Goal: Task Accomplishment & Management: Use online tool/utility

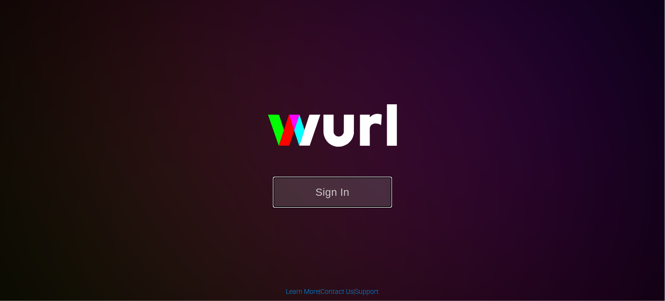
click at [358, 200] on button "Sign In" at bounding box center [332, 192] width 119 height 31
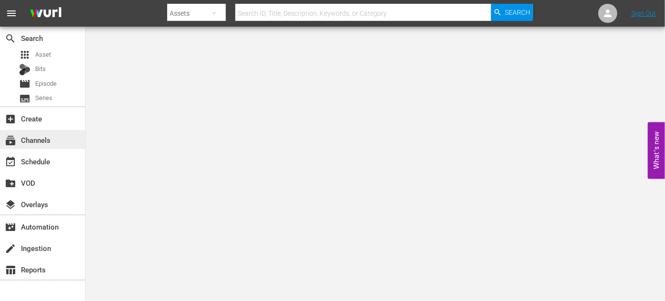
click at [40, 142] on div "subscriptions Channels" at bounding box center [26, 138] width 53 height 9
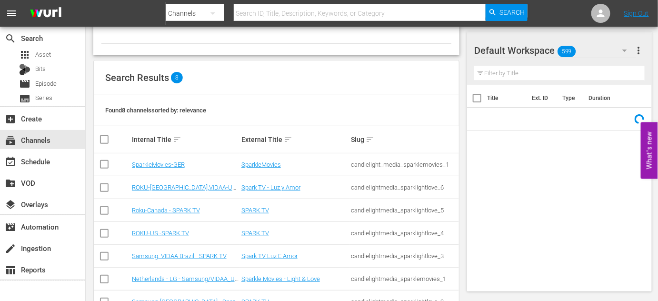
scroll to position [86, 0]
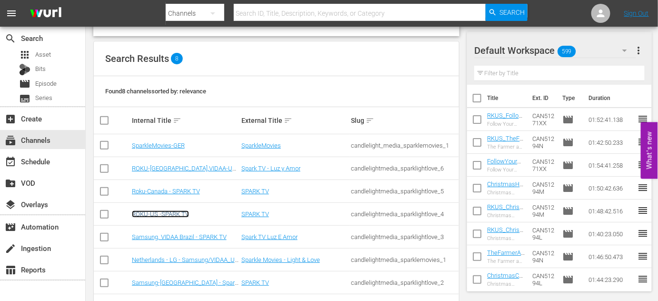
click at [164, 212] on link "ROKU-US -SPARK TV" at bounding box center [160, 213] width 57 height 7
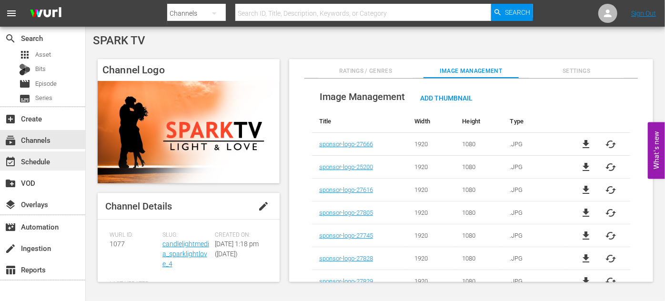
click at [40, 163] on div "event_available Schedule" at bounding box center [26, 160] width 53 height 9
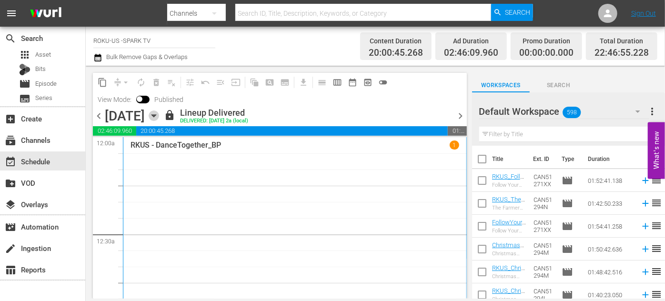
click at [159, 118] on icon "button" at bounding box center [154, 115] width 10 height 10
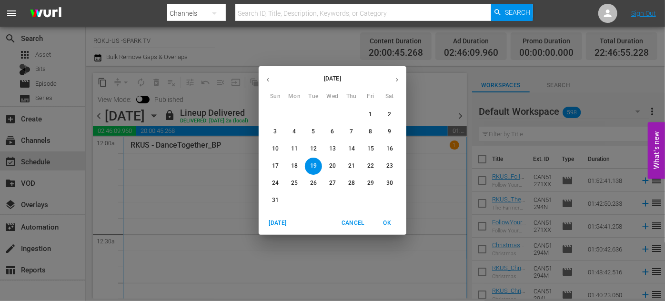
click at [356, 167] on span "21" at bounding box center [351, 166] width 17 height 8
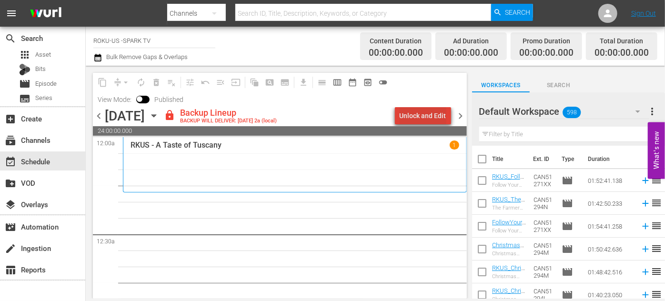
click at [428, 111] on div "Unlock and Edit" at bounding box center [422, 115] width 47 height 17
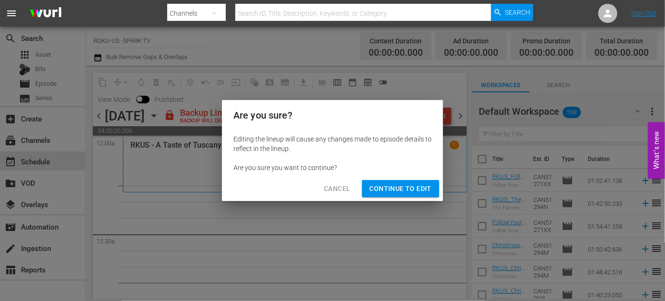
click at [382, 190] on span "Continue to Edit" at bounding box center [400, 189] width 62 height 12
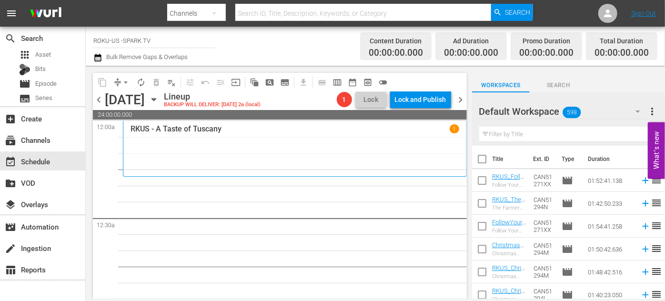
click at [634, 110] on icon "button" at bounding box center [637, 111] width 11 height 11
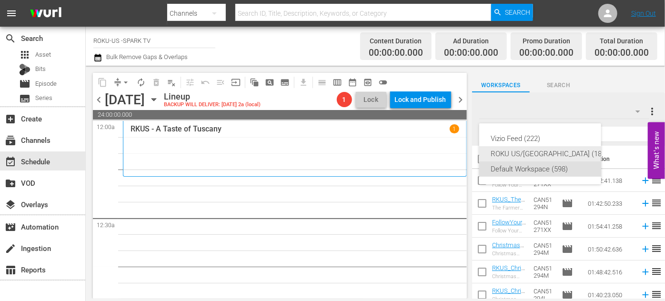
click at [517, 151] on div "ROKU US/[GEOGRAPHIC_DATA] (180)" at bounding box center [549, 153] width 118 height 15
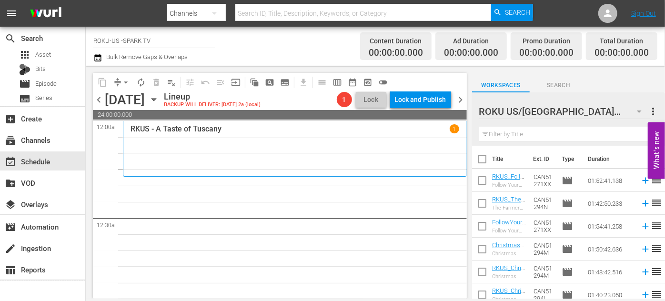
click at [510, 135] on input "text" at bounding box center [568, 134] width 179 height 15
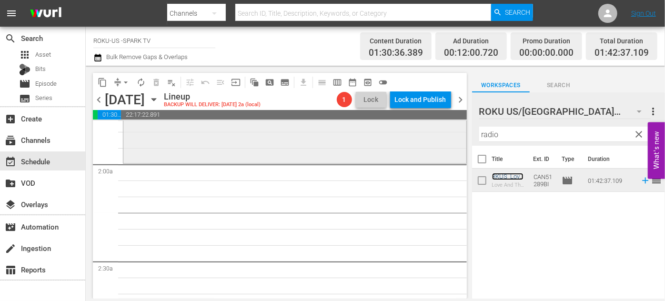
scroll to position [346, 0]
drag, startPoint x: 518, startPoint y: 135, endPoint x: 456, endPoint y: 133, distance: 61.9
click at [454, 133] on div "content_copy compress arrow_drop_down autorenew_outlined delete_forever_outline…" at bounding box center [375, 182] width 579 height 233
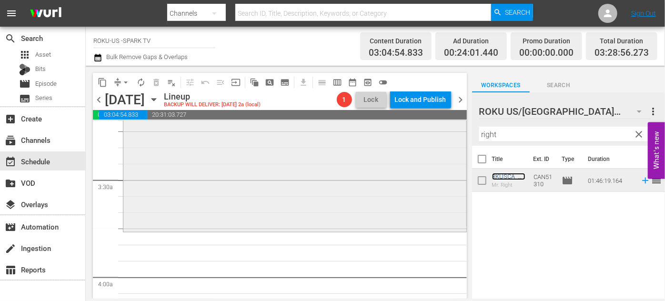
scroll to position [649, 0]
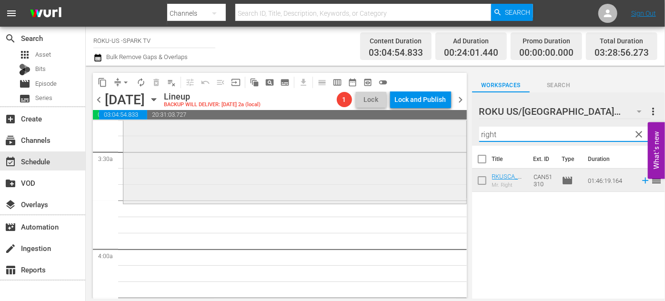
drag, startPoint x: 500, startPoint y: 135, endPoint x: 452, endPoint y: 133, distance: 48.1
click at [452, 133] on div "content_copy compress arrow_drop_down autorenew_outlined delete_forever_outline…" at bounding box center [375, 182] width 579 height 233
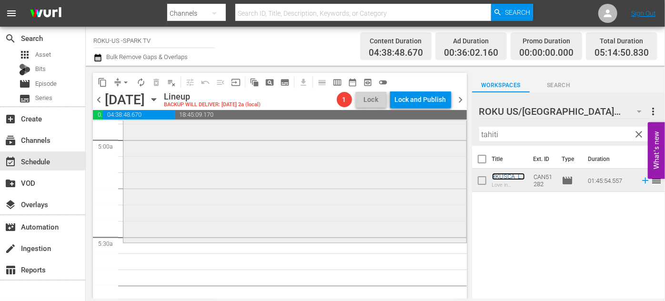
scroll to position [995, 0]
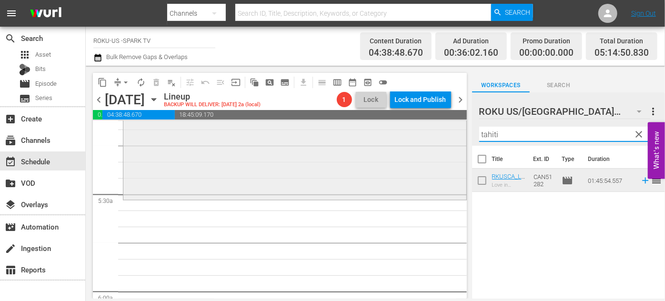
drag, startPoint x: 510, startPoint y: 133, endPoint x: 417, endPoint y: 133, distance: 93.3
click at [417, 133] on div "content_copy compress arrow_drop_down autorenew_outlined delete_forever_outline…" at bounding box center [375, 182] width 579 height 233
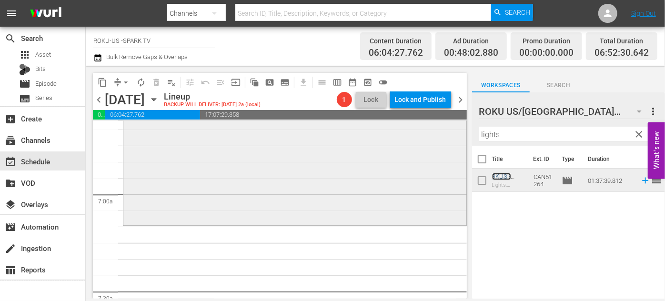
scroll to position [1298, 0]
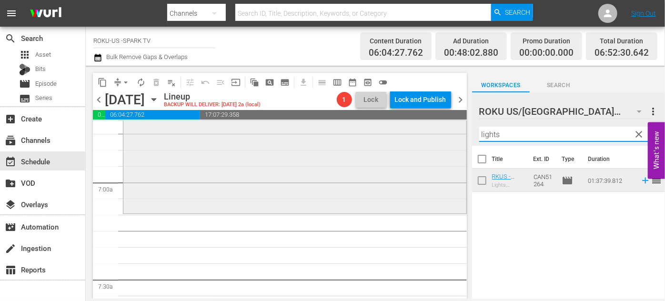
drag, startPoint x: 454, startPoint y: 133, endPoint x: 427, endPoint y: 133, distance: 26.7
click at [427, 133] on div "content_copy compress arrow_drop_down autorenew_outlined delete_forever_outline…" at bounding box center [375, 182] width 579 height 233
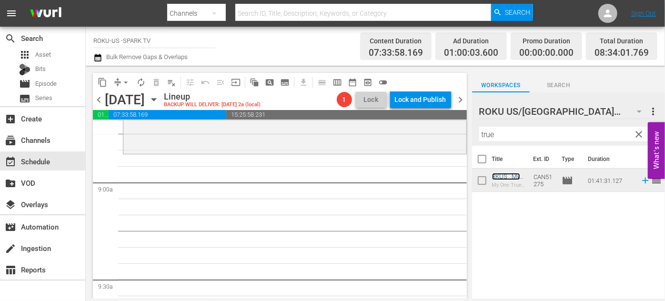
scroll to position [1688, 0]
drag, startPoint x: 505, startPoint y: 133, endPoint x: 436, endPoint y: 135, distance: 68.6
click at [437, 135] on div "content_copy compress arrow_drop_down autorenew_outlined delete_forever_outline…" at bounding box center [375, 182] width 579 height 233
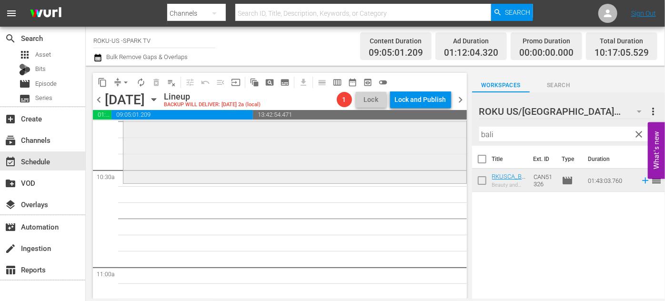
scroll to position [2034, 0]
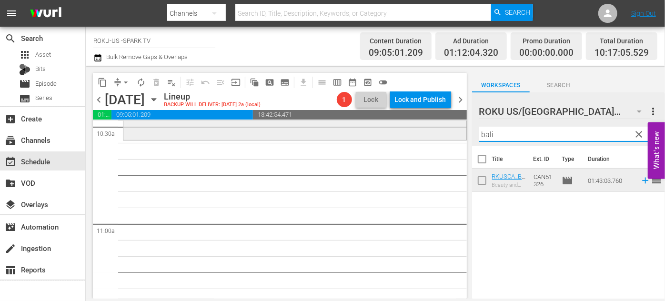
drag, startPoint x: 506, startPoint y: 135, endPoint x: 457, endPoint y: 134, distance: 49.0
click at [457, 134] on div "content_copy compress arrow_drop_down autorenew_outlined delete_forever_outline…" at bounding box center [375, 182] width 579 height 233
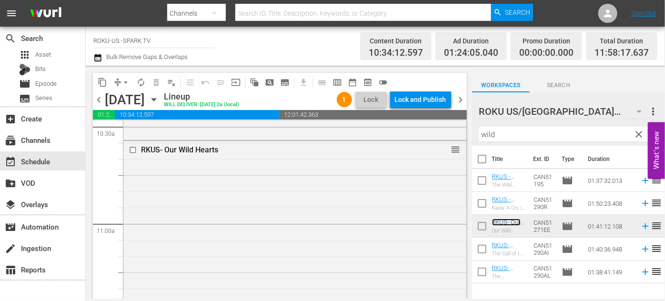
scroll to position [2337, 0]
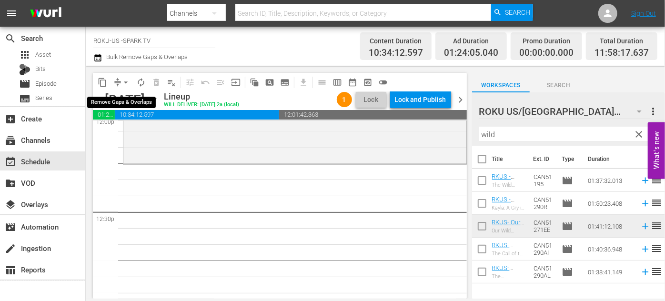
click at [122, 83] on span "arrow_drop_down" at bounding box center [126, 83] width 10 height 10
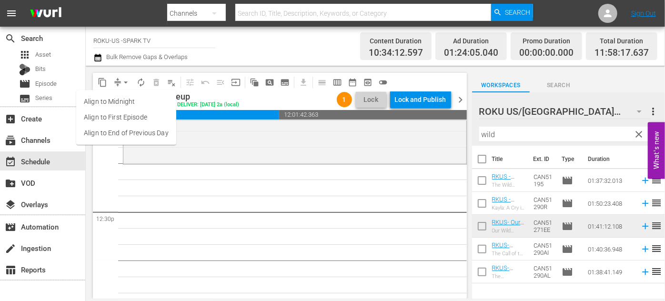
click at [147, 134] on li "Align to End of Previous Day" at bounding box center [126, 133] width 100 height 16
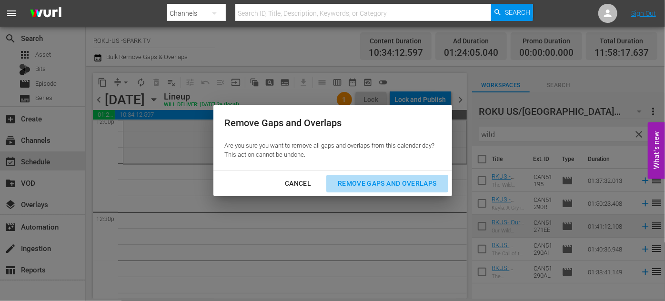
click at [378, 181] on div "Remove Gaps and Overlaps" at bounding box center [387, 184] width 114 height 12
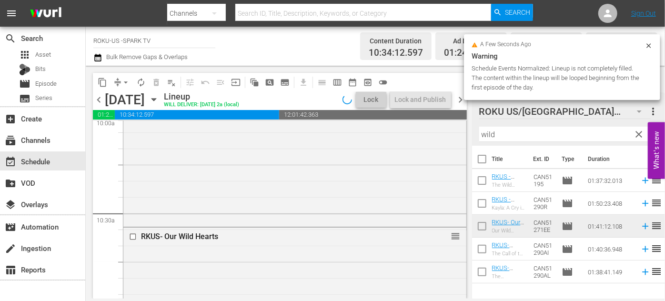
scroll to position [2294, 0]
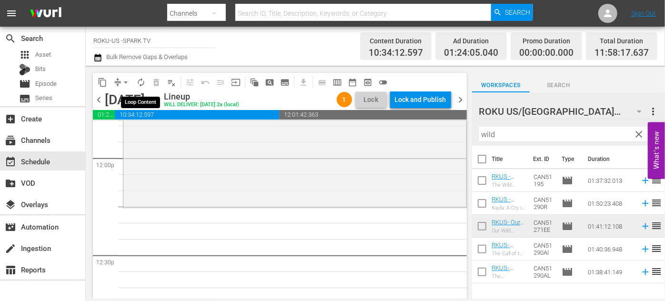
click at [141, 82] on span "autorenew_outlined" at bounding box center [141, 83] width 10 height 10
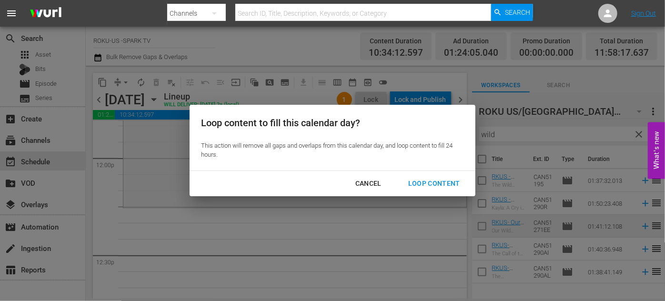
click at [419, 182] on div "Loop Content" at bounding box center [433, 184] width 67 height 12
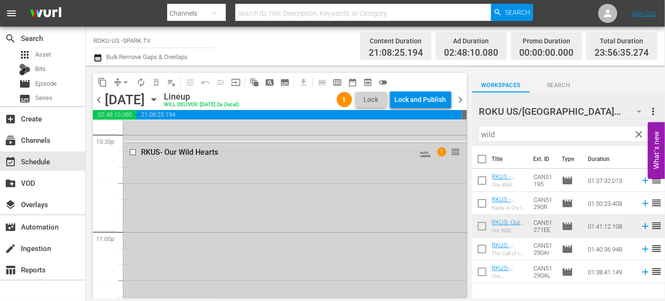
scroll to position [4355, 0]
click at [427, 98] on div "Lock and Publish" at bounding box center [420, 99] width 51 height 17
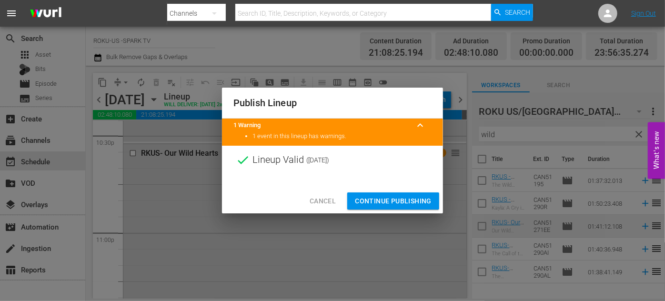
click at [401, 195] on span "Continue Publishing" at bounding box center [393, 201] width 77 height 12
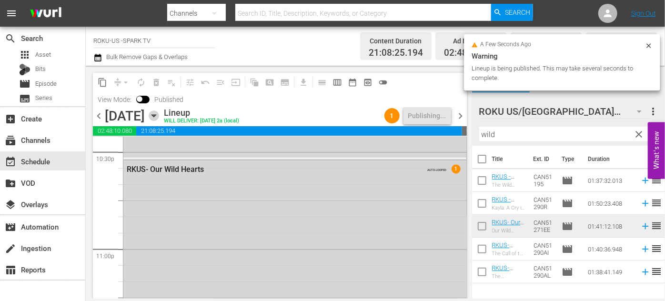
click at [159, 116] on icon "button" at bounding box center [154, 115] width 10 height 10
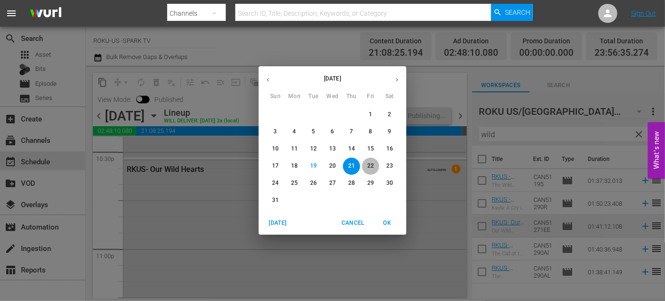
click at [366, 164] on span "22" at bounding box center [370, 166] width 17 height 8
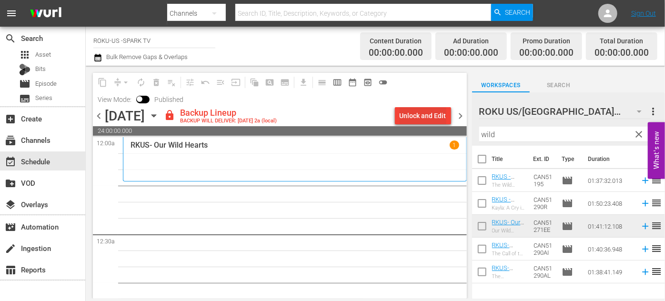
click at [423, 112] on div "Unlock and Edit" at bounding box center [422, 115] width 47 height 17
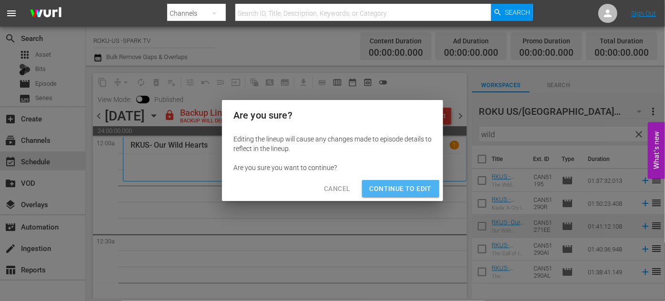
click at [393, 191] on span "Continue to Edit" at bounding box center [400, 189] width 62 height 12
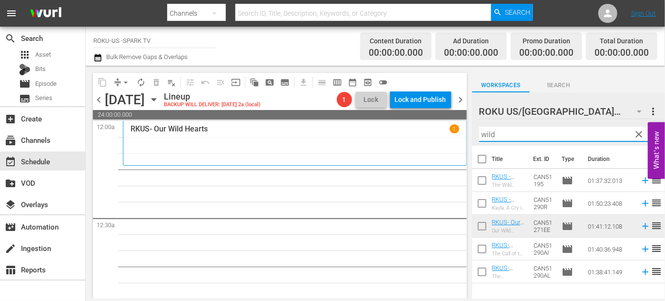
click at [474, 137] on div "ROKU US/CA 180 ROKU US/[GEOGRAPHIC_DATA] more_vert clear Filter by Title wild" at bounding box center [568, 118] width 193 height 53
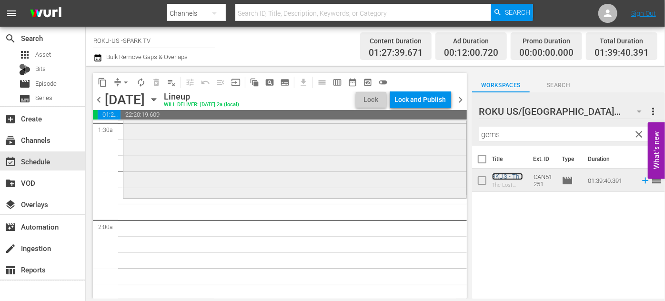
scroll to position [303, 0]
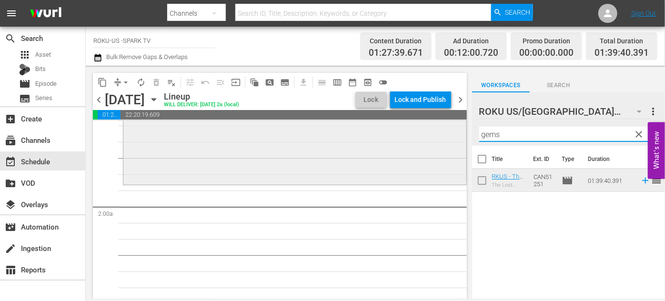
drag, startPoint x: 480, startPoint y: 139, endPoint x: 411, endPoint y: 143, distance: 69.1
click at [411, 143] on div "content_copy compress arrow_drop_down autorenew_outlined delete_forever_outline…" at bounding box center [375, 182] width 579 height 233
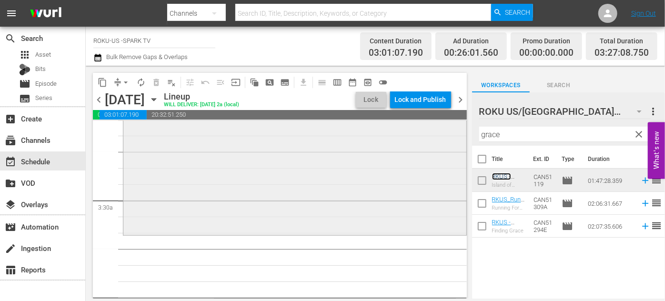
scroll to position [606, 0]
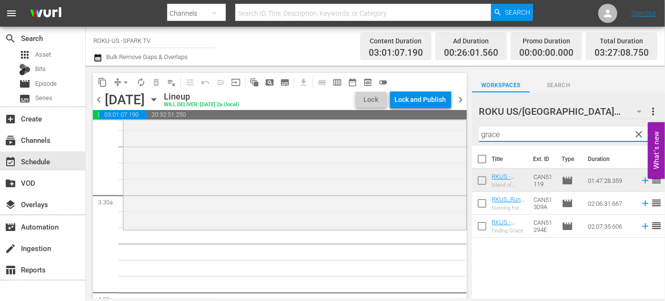
click at [462, 133] on div "content_copy compress arrow_drop_down autorenew_outlined delete_forever_outline…" at bounding box center [375, 182] width 579 height 233
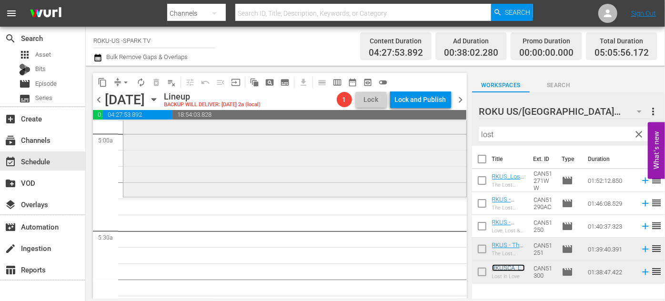
scroll to position [995, 0]
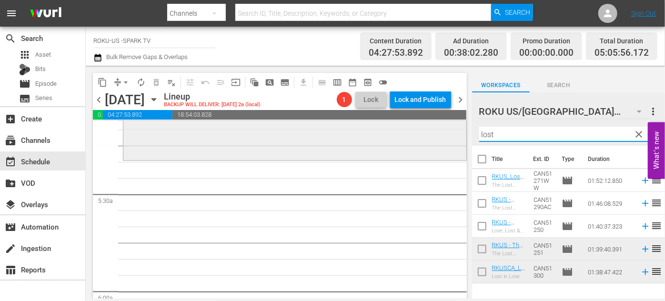
drag, startPoint x: 503, startPoint y: 136, endPoint x: 451, endPoint y: 138, distance: 51.4
click at [451, 138] on div "content_copy compress arrow_drop_down autorenew_outlined delete_forever_outline…" at bounding box center [375, 182] width 579 height 233
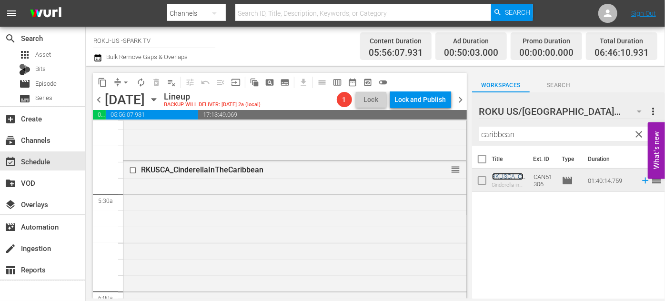
scroll to position [1341, 0]
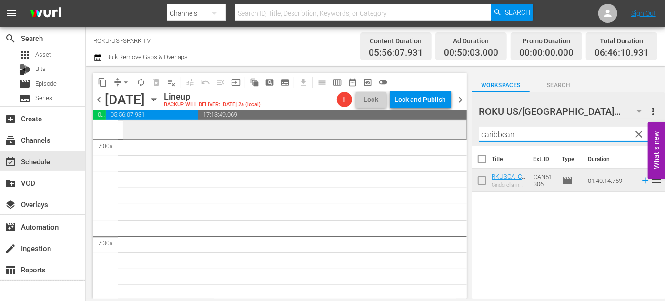
drag, startPoint x: 522, startPoint y: 132, endPoint x: 415, endPoint y: 138, distance: 106.8
click at [415, 140] on div "content_copy compress arrow_drop_down autorenew_outlined delete_forever_outline…" at bounding box center [375, 182] width 579 height 233
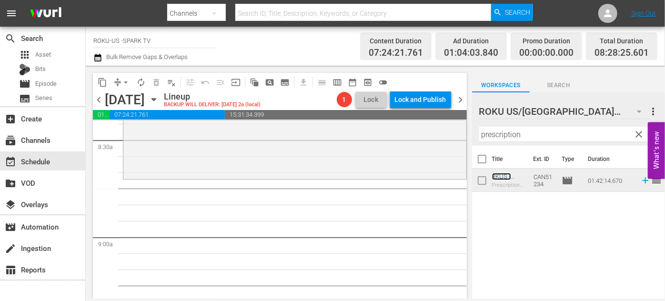
scroll to position [1644, 0]
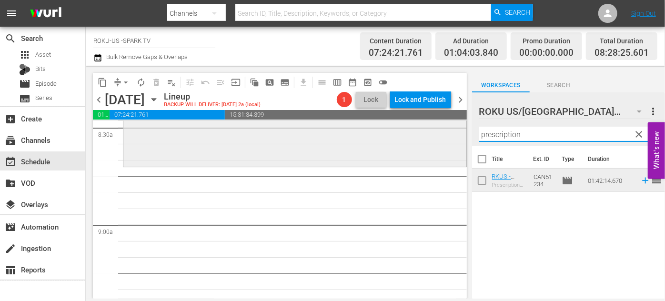
drag, startPoint x: 528, startPoint y: 129, endPoint x: 457, endPoint y: 135, distance: 71.6
click at [457, 135] on div "content_copy compress arrow_drop_down autorenew_outlined delete_forever_outline…" at bounding box center [375, 182] width 579 height 233
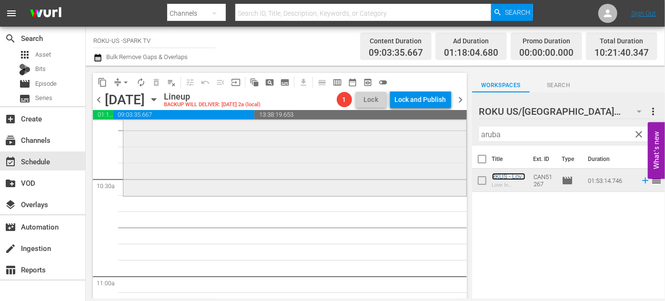
scroll to position [1990, 0]
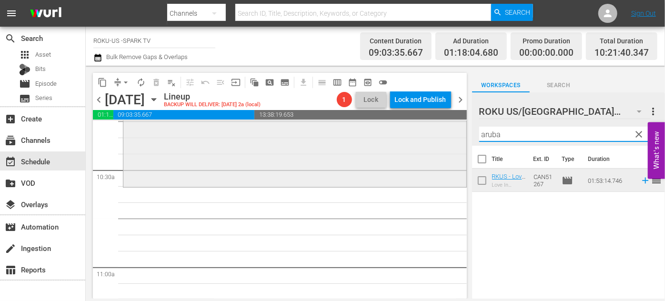
drag, startPoint x: 439, startPoint y: 134, endPoint x: 433, endPoint y: 137, distance: 7.0
click at [433, 137] on div "content_copy compress arrow_drop_down autorenew_outlined delete_forever_outline…" at bounding box center [375, 182] width 579 height 233
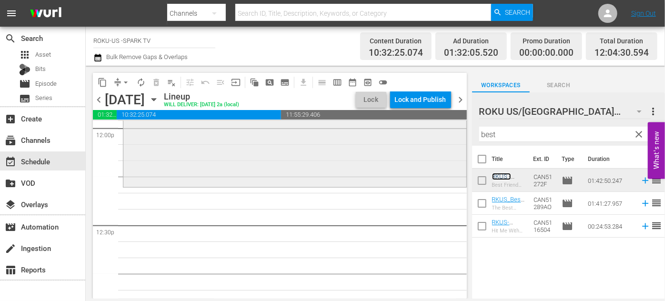
scroll to position [2337, 0]
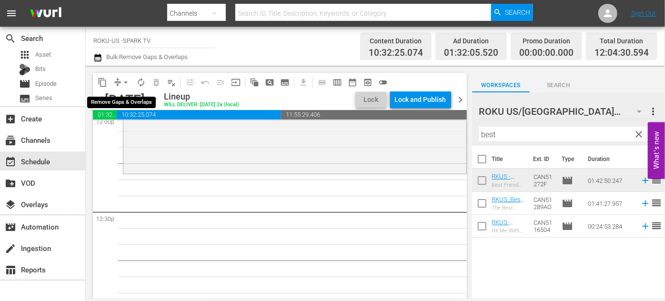
click at [121, 78] on span "arrow_drop_down" at bounding box center [126, 83] width 10 height 10
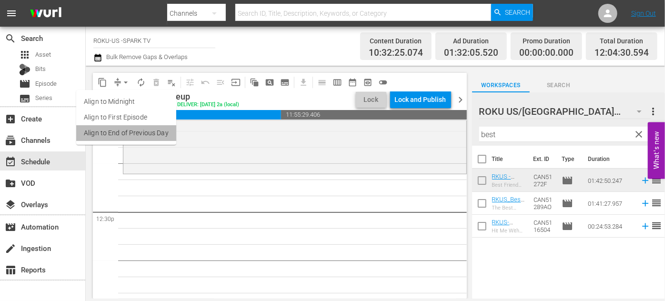
click at [138, 137] on li "Align to End of Previous Day" at bounding box center [126, 133] width 100 height 16
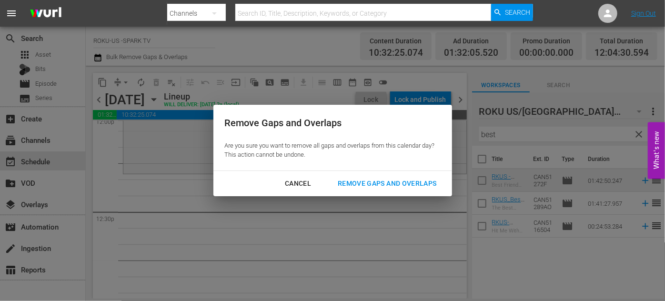
click at [369, 182] on div "Remove Gaps and Overlaps" at bounding box center [387, 184] width 114 height 12
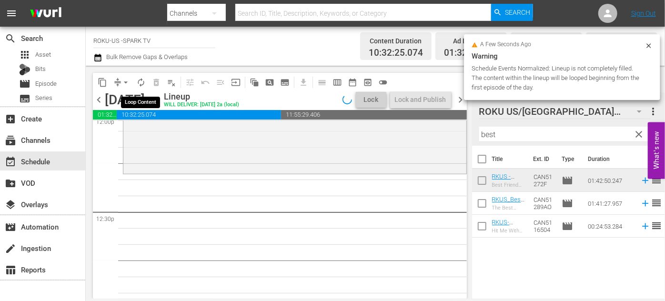
click at [140, 82] on span "autorenew_outlined" at bounding box center [141, 83] width 10 height 10
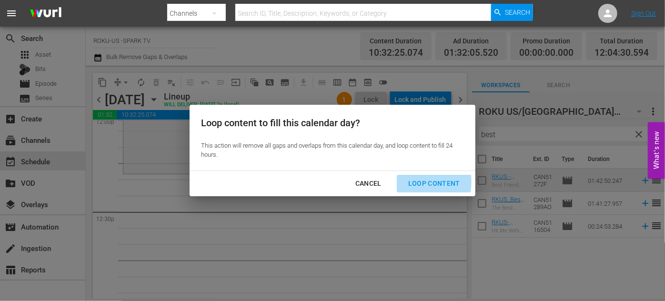
click at [417, 181] on div "Loop Content" at bounding box center [433, 184] width 67 height 12
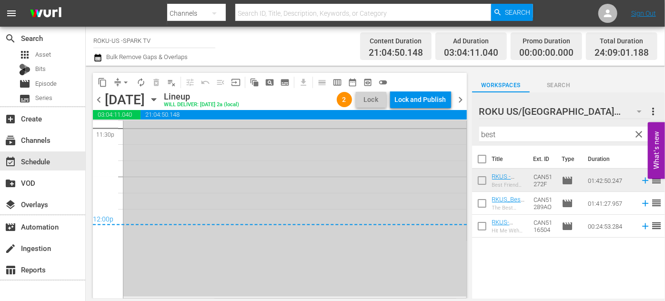
scroll to position [4341, 0]
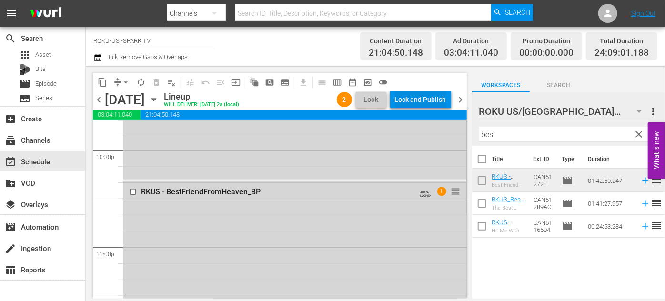
click at [427, 100] on div "Lock and Publish" at bounding box center [420, 99] width 51 height 17
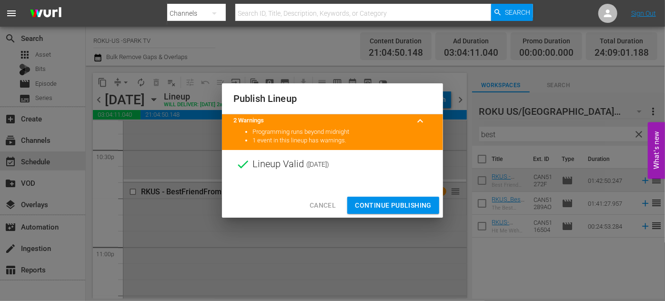
click at [388, 203] on span "Continue Publishing" at bounding box center [393, 205] width 77 height 12
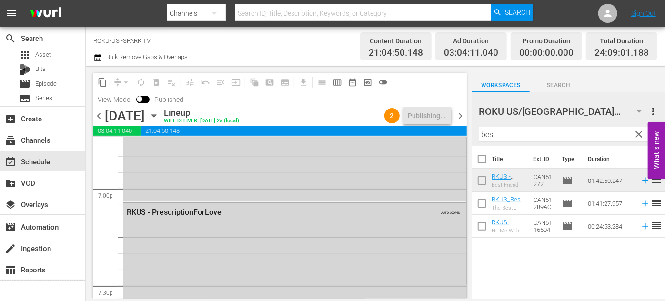
scroll to position [3605, 0]
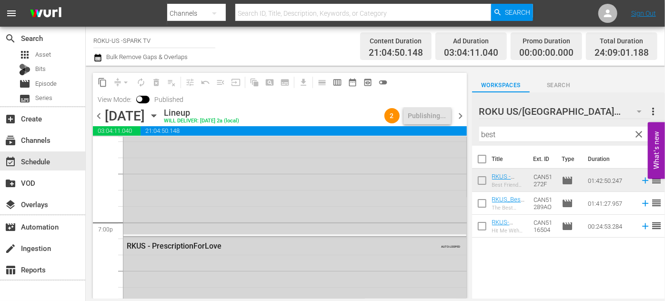
click at [159, 114] on icon "button" at bounding box center [154, 115] width 10 height 10
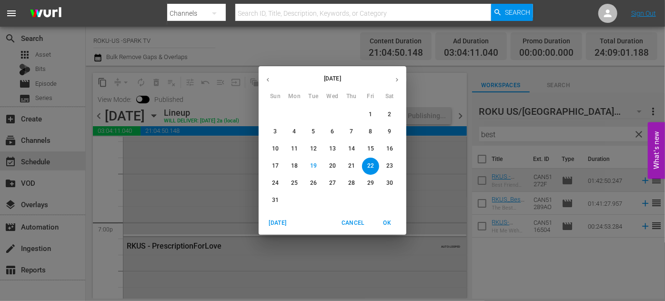
click at [392, 165] on p "23" at bounding box center [389, 166] width 7 height 8
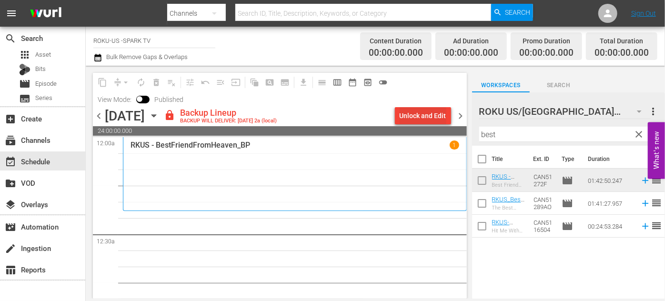
click at [415, 117] on div "Unlock and Edit" at bounding box center [422, 115] width 47 height 17
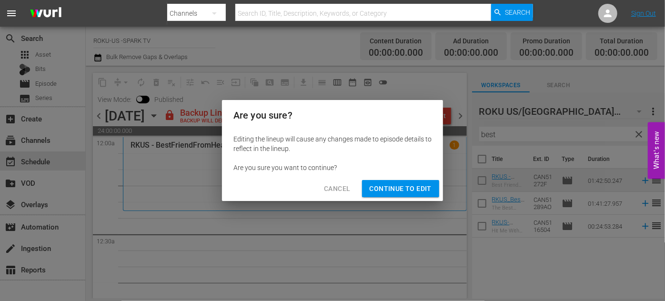
click at [418, 188] on span "Continue to Edit" at bounding box center [400, 189] width 62 height 12
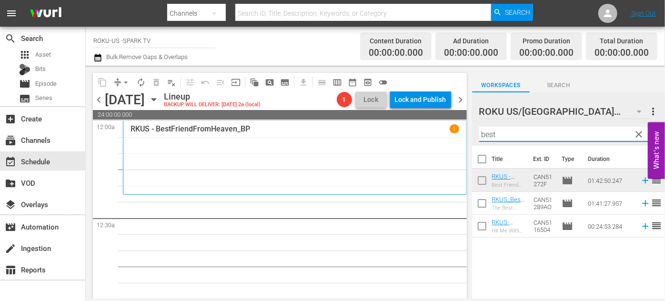
drag, startPoint x: 510, startPoint y: 136, endPoint x: 467, endPoint y: 132, distance: 43.4
click at [467, 132] on div "content_copy compress arrow_drop_down autorenew_outlined delete_forever_outline…" at bounding box center [375, 182] width 579 height 233
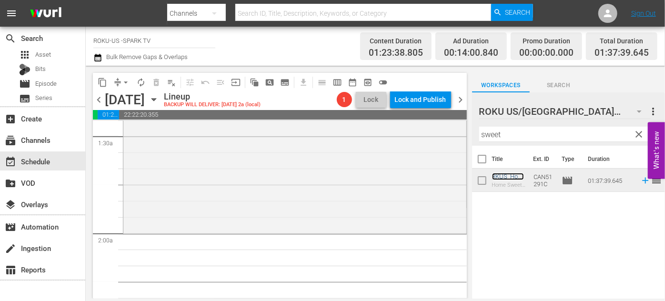
scroll to position [303, 0]
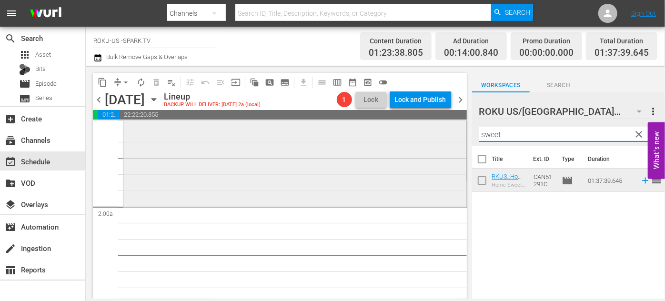
drag, startPoint x: 510, startPoint y: 135, endPoint x: 447, endPoint y: 139, distance: 62.5
click at [447, 139] on div "content_copy compress arrow_drop_down autorenew_outlined delete_forever_outline…" at bounding box center [375, 182] width 579 height 233
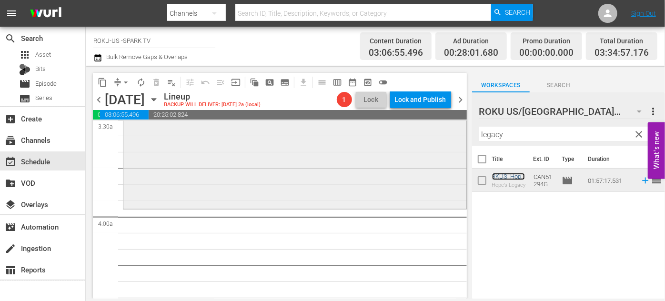
scroll to position [692, 0]
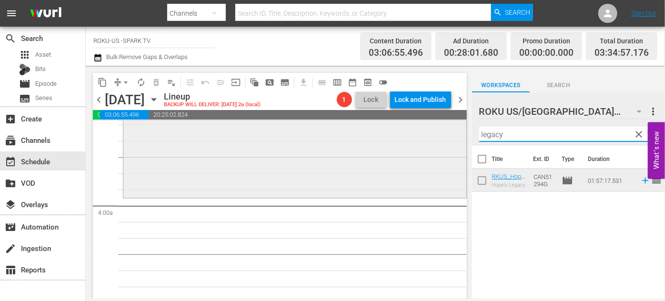
drag, startPoint x: 511, startPoint y: 128, endPoint x: 429, endPoint y: 128, distance: 82.4
click at [427, 129] on div "content_copy compress arrow_drop_down autorenew_outlined delete_forever_outline…" at bounding box center [375, 182] width 579 height 233
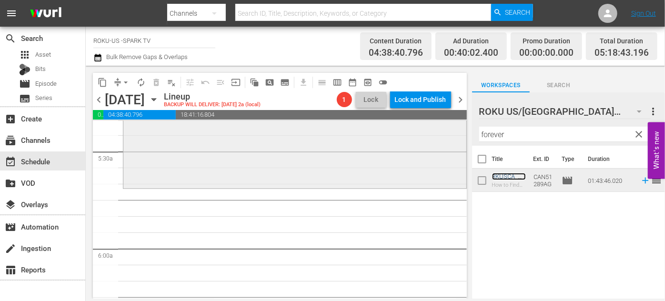
scroll to position [1038, 0]
drag, startPoint x: 512, startPoint y: 135, endPoint x: 445, endPoint y: 131, distance: 66.8
click at [445, 131] on div "content_copy compress arrow_drop_down autorenew_outlined delete_forever_outline…" at bounding box center [375, 182] width 579 height 233
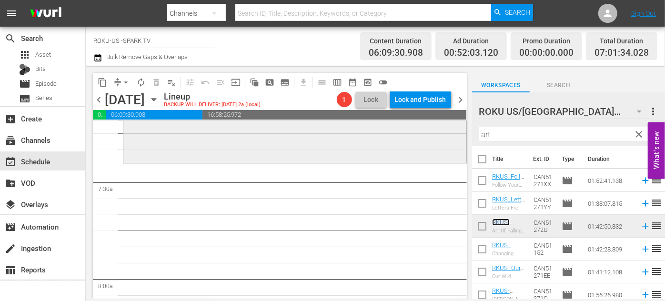
scroll to position [1385, 0]
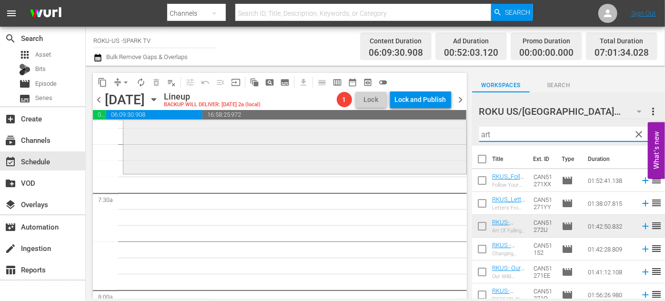
drag, startPoint x: 518, startPoint y: 133, endPoint x: 439, endPoint y: 131, distance: 79.0
click at [439, 131] on div "content_copy compress arrow_drop_down autorenew_outlined delete_forever_outline…" at bounding box center [375, 182] width 579 height 233
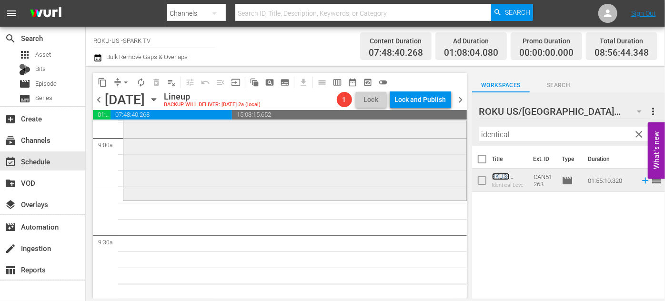
scroll to position [1774, 0]
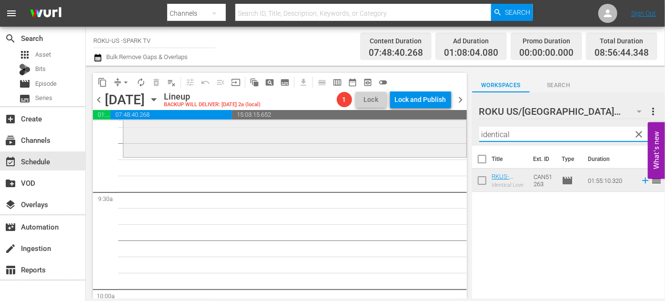
drag, startPoint x: 526, startPoint y: 136, endPoint x: 426, endPoint y: 134, distance: 100.0
click at [426, 134] on div "content_copy compress arrow_drop_down autorenew_outlined delete_forever_outline…" at bounding box center [375, 182] width 579 height 233
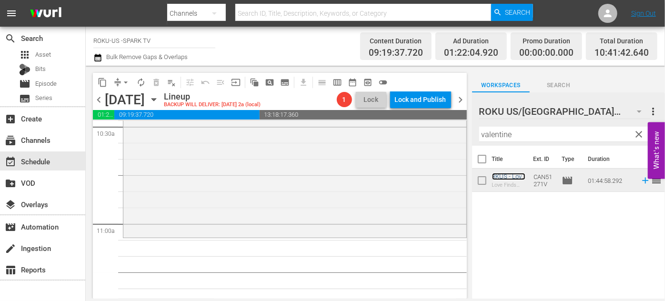
scroll to position [2077, 0]
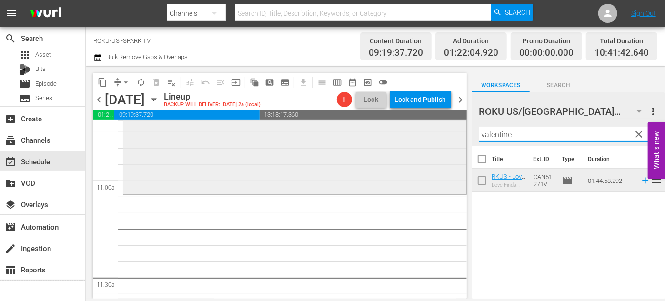
drag, startPoint x: 525, startPoint y: 134, endPoint x: 419, endPoint y: 132, distance: 105.2
click at [419, 131] on div "content_copy compress arrow_drop_down autorenew_outlined delete_forever_outline…" at bounding box center [375, 182] width 579 height 233
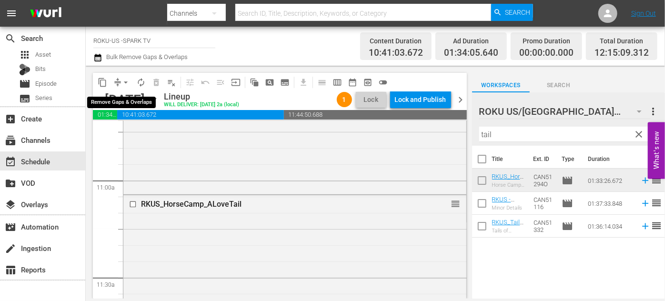
click at [122, 83] on span "arrow_drop_down" at bounding box center [126, 83] width 10 height 10
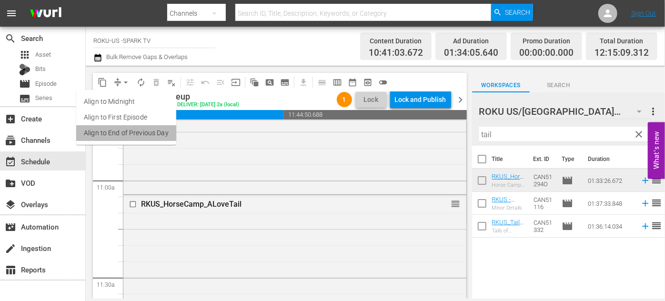
click at [127, 130] on li "Align to End of Previous Day" at bounding box center [126, 133] width 100 height 16
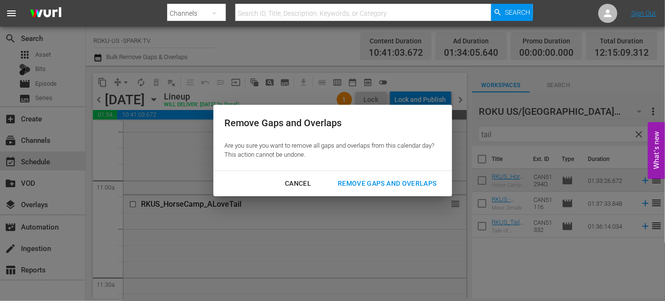
click at [383, 177] on button "Remove Gaps and Overlaps" at bounding box center [386, 184] width 121 height 18
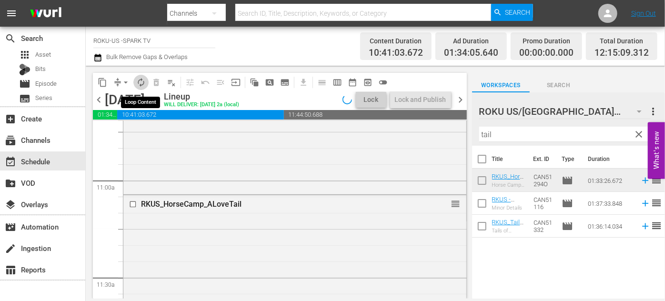
click at [139, 81] on span "autorenew_outlined" at bounding box center [141, 83] width 10 height 10
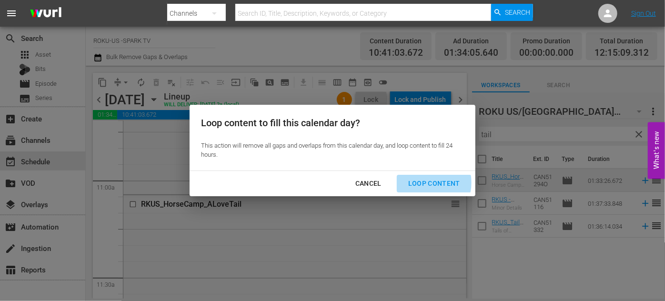
click at [427, 182] on div "Loop Content" at bounding box center [433, 184] width 67 height 12
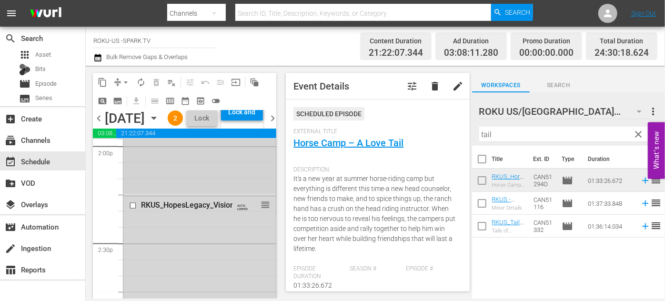
scroll to position [2726, 0]
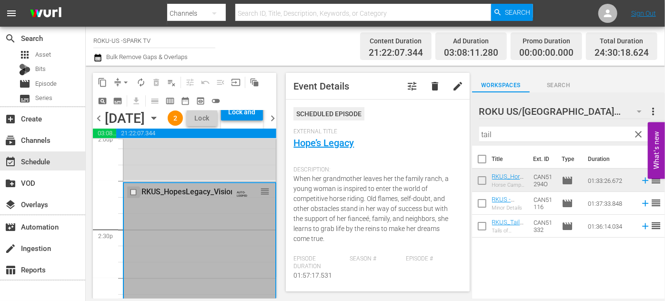
click at [132, 197] on input "checkbox" at bounding box center [134, 193] width 10 height 8
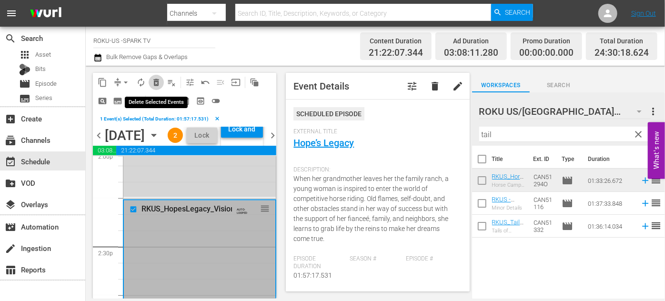
click at [157, 82] on span "delete_forever_outlined" at bounding box center [156, 83] width 10 height 10
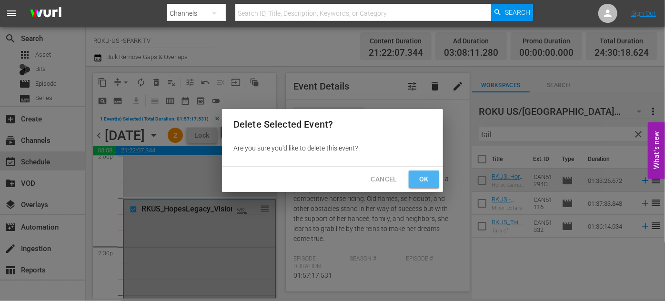
click at [423, 180] on span "Ok" at bounding box center [423, 179] width 15 height 12
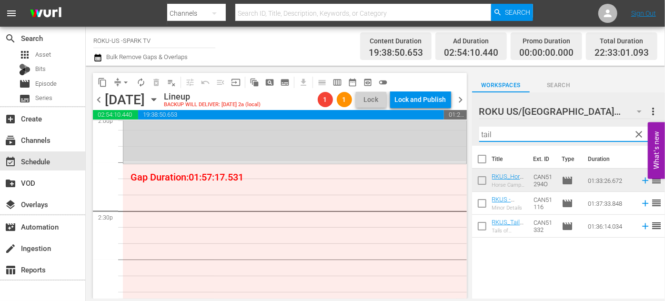
drag, startPoint x: 497, startPoint y: 134, endPoint x: 461, endPoint y: 136, distance: 35.8
click at [461, 136] on div "content_copy compress arrow_drop_down autorenew_outlined delete_forever_outline…" at bounding box center [375, 182] width 579 height 233
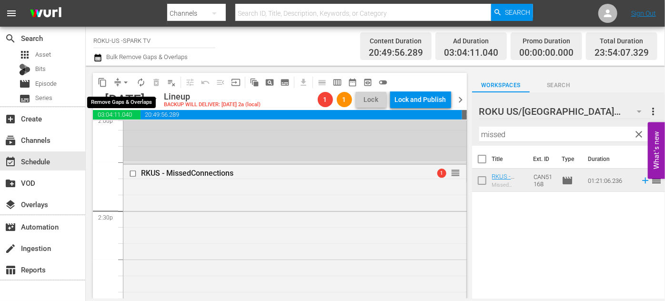
click at [128, 83] on span "arrow_drop_down" at bounding box center [126, 83] width 10 height 10
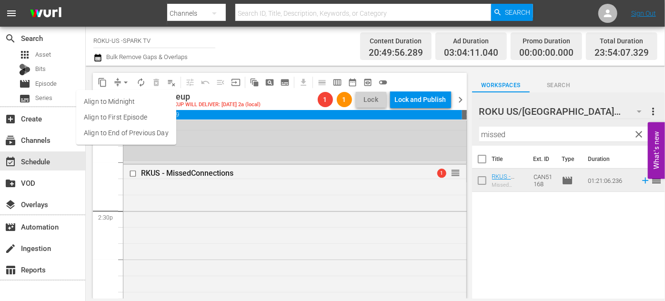
click at [139, 128] on li "Align to End of Previous Day" at bounding box center [126, 133] width 100 height 16
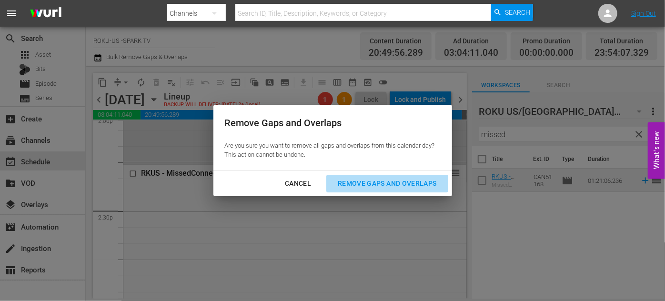
click at [393, 182] on div "Remove Gaps and Overlaps" at bounding box center [387, 184] width 114 height 12
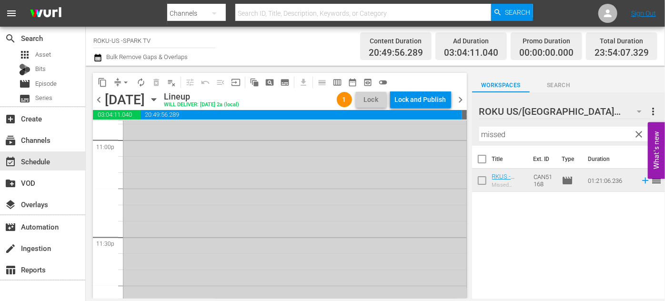
scroll to position [4322, 0]
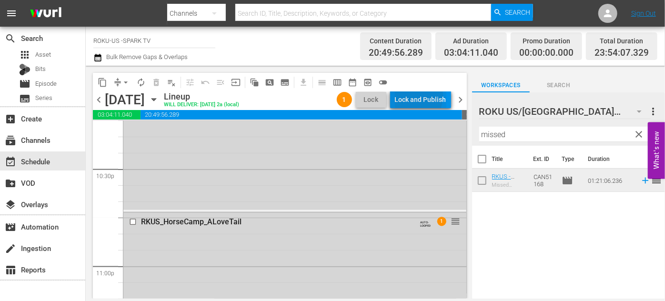
click at [405, 95] on div "Lock and Publish" at bounding box center [420, 99] width 51 height 17
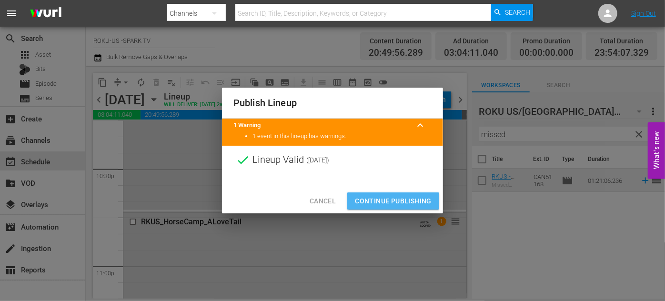
click at [393, 196] on span "Continue Publishing" at bounding box center [393, 201] width 77 height 12
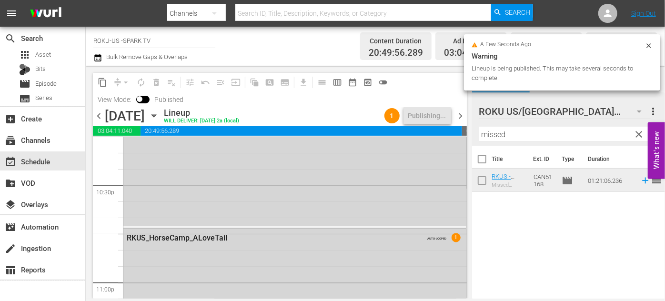
click at [159, 117] on icon "button" at bounding box center [154, 115] width 10 height 10
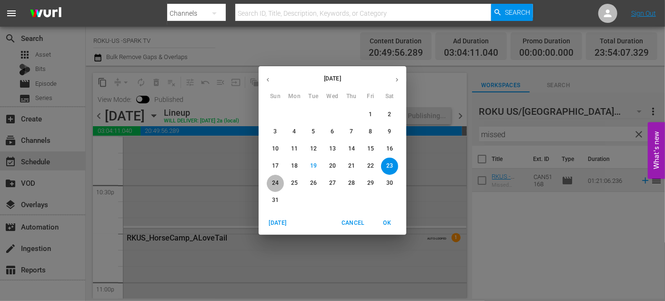
click at [272, 179] on p "24" at bounding box center [275, 183] width 7 height 8
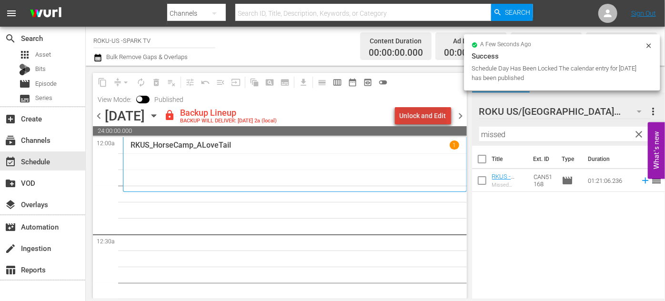
click at [432, 113] on div "Unlock and Edit" at bounding box center [422, 115] width 47 height 17
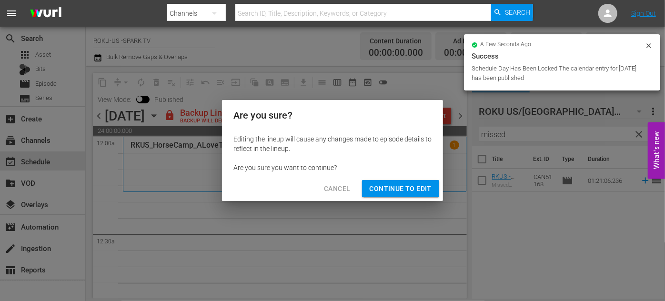
click at [386, 189] on span "Continue to Edit" at bounding box center [400, 189] width 62 height 12
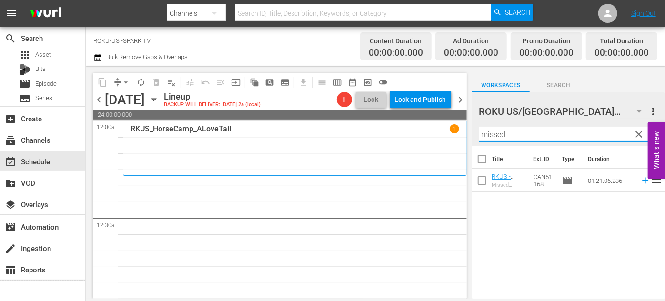
drag, startPoint x: 510, startPoint y: 135, endPoint x: 470, endPoint y: 134, distance: 39.5
click at [470, 134] on div "content_copy compress arrow_drop_down autorenew_outlined delete_forever_outline…" at bounding box center [375, 182] width 579 height 233
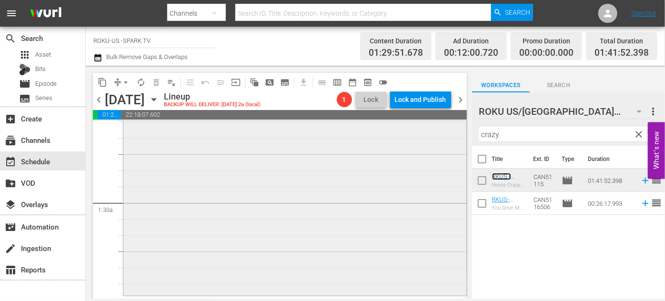
scroll to position [303, 0]
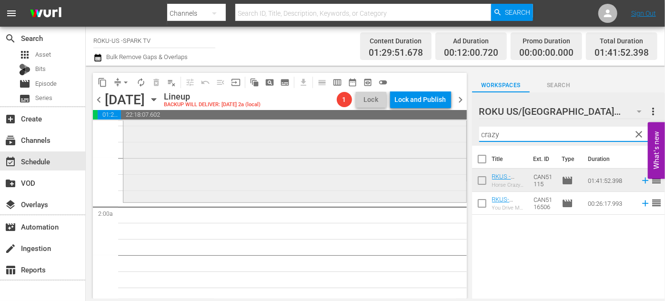
drag, startPoint x: 484, startPoint y: 130, endPoint x: 450, endPoint y: 127, distance: 34.0
click at [450, 127] on div "content_copy compress arrow_drop_down autorenew_outlined delete_forever_outline…" at bounding box center [375, 182] width 579 height 233
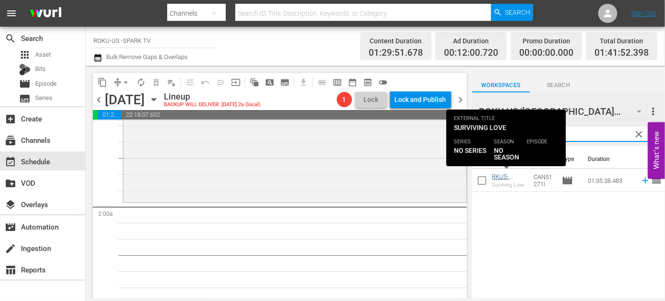
type input "surviving"
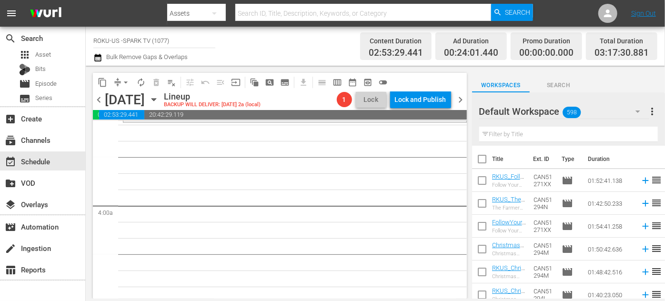
scroll to position [649, 0]
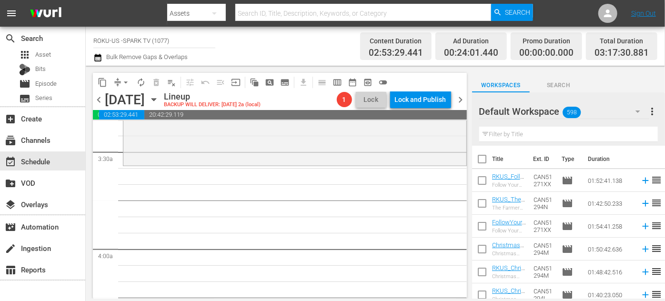
click at [636, 113] on icon "button" at bounding box center [637, 111] width 11 height 11
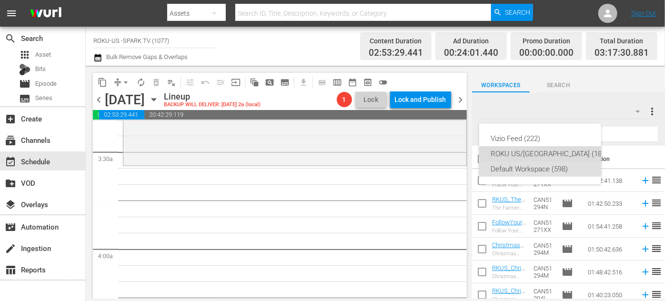
click at [547, 155] on div "ROKU US/[GEOGRAPHIC_DATA] (180)" at bounding box center [549, 153] width 118 height 15
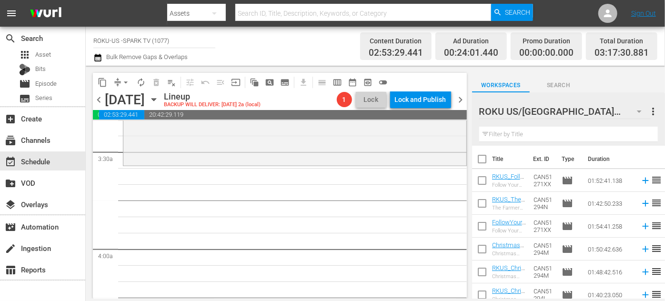
click at [511, 137] on input "text" at bounding box center [568, 134] width 179 height 15
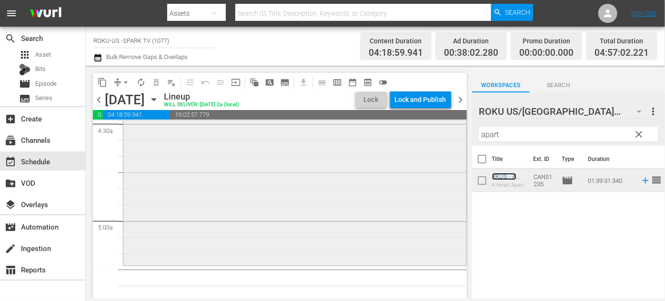
scroll to position [909, 0]
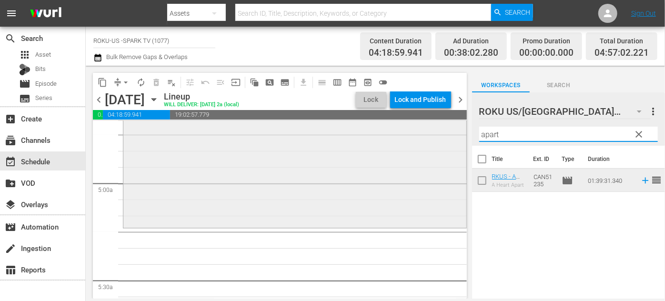
drag, startPoint x: 506, startPoint y: 133, endPoint x: 452, endPoint y: 131, distance: 54.3
click at [452, 131] on div "content_copy compress arrow_drop_down autorenew_outlined delete_forever_outline…" at bounding box center [375, 182] width 579 height 233
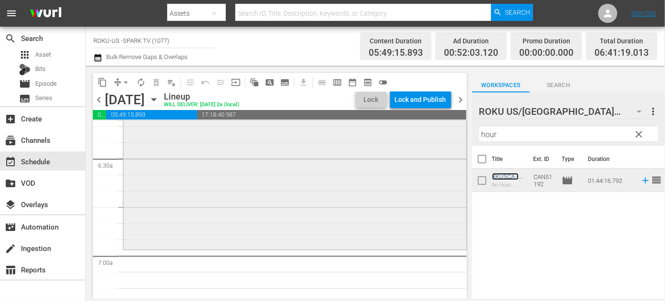
scroll to position [1255, 0]
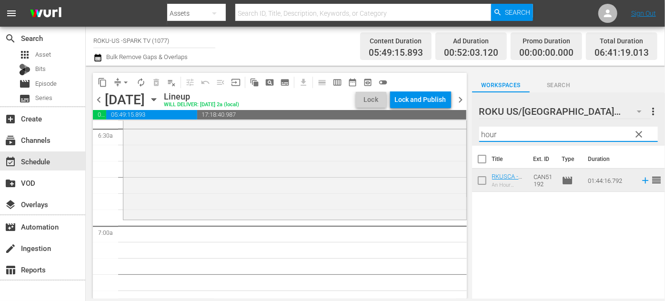
drag, startPoint x: 496, startPoint y: 137, endPoint x: 463, endPoint y: 128, distance: 34.1
click at [463, 128] on div "content_copy compress arrow_drop_down autorenew_outlined delete_forever_outline…" at bounding box center [375, 182] width 579 height 233
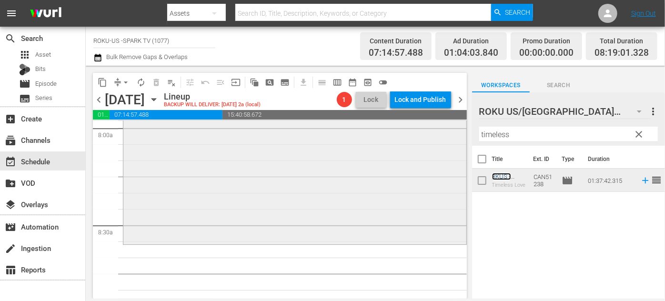
scroll to position [1601, 0]
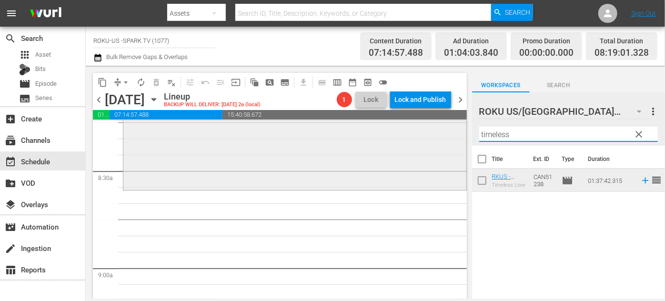
drag, startPoint x: 524, startPoint y: 134, endPoint x: 419, endPoint y: 137, distance: 104.8
click at [419, 137] on div "content_copy compress arrow_drop_down autorenew_outlined delete_forever_outline…" at bounding box center [375, 182] width 579 height 233
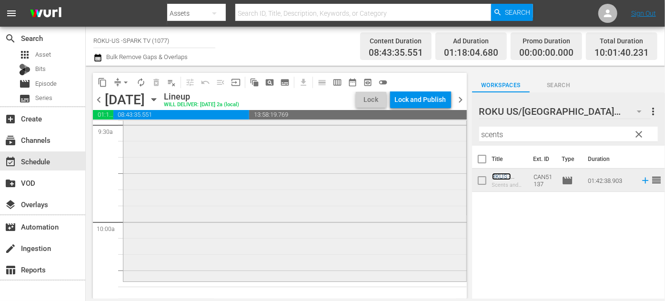
scroll to position [1861, 0]
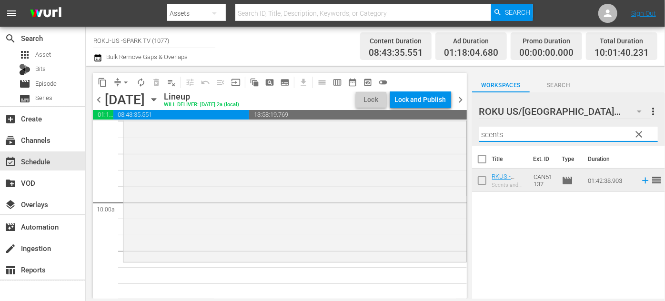
drag, startPoint x: 522, startPoint y: 136, endPoint x: 460, endPoint y: 139, distance: 61.5
click at [460, 139] on div "content_copy compress arrow_drop_down autorenew_outlined delete_forever_outline…" at bounding box center [375, 182] width 579 height 233
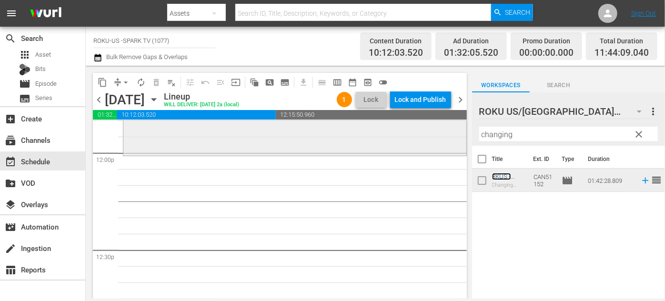
scroll to position [2294, 0]
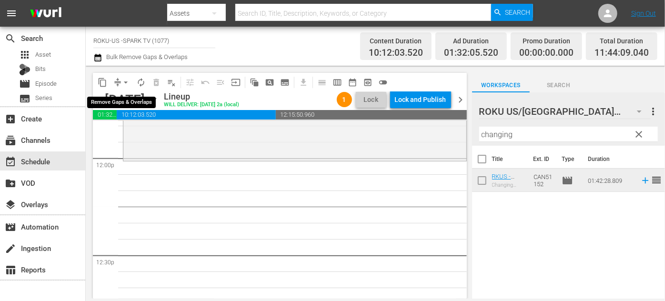
click at [121, 82] on span "arrow_drop_down" at bounding box center [126, 83] width 10 height 10
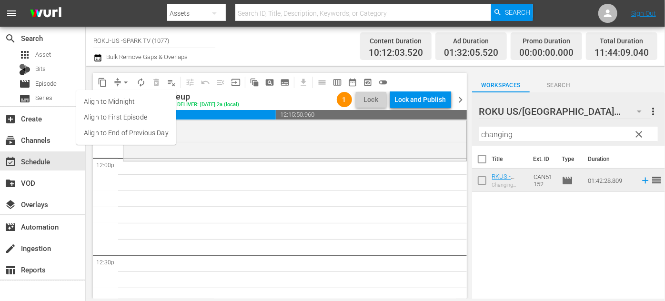
click at [134, 132] on li "Align to End of Previous Day" at bounding box center [126, 133] width 100 height 16
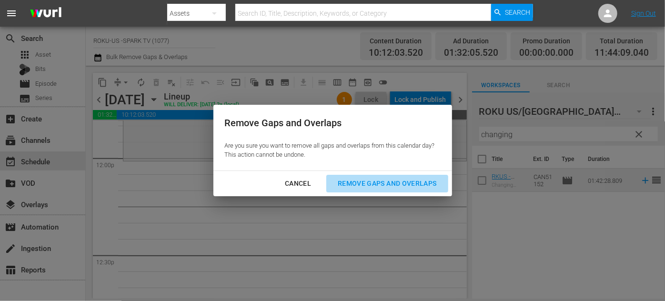
click at [356, 181] on div "Remove Gaps and Overlaps" at bounding box center [387, 184] width 114 height 12
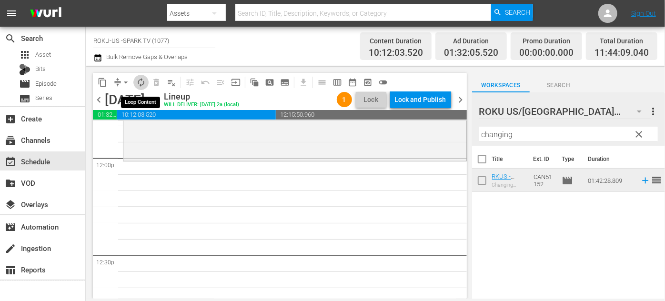
click at [145, 81] on span "autorenew_outlined" at bounding box center [141, 83] width 10 height 10
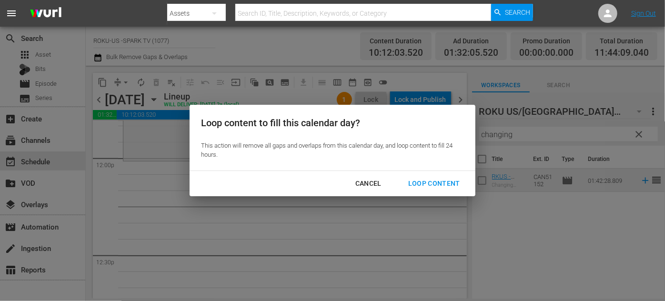
click at [446, 184] on div "Loop Content" at bounding box center [433, 184] width 67 height 12
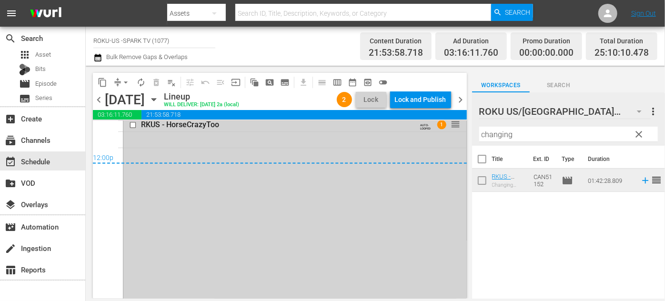
scroll to position [4549, 0]
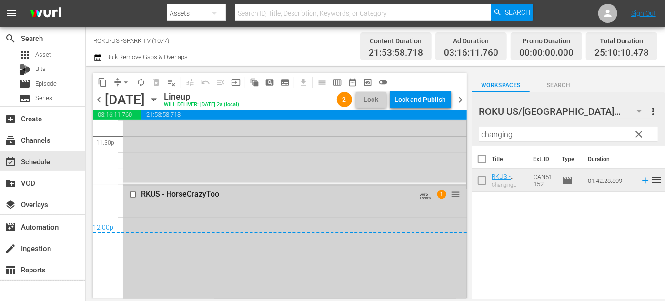
click at [130, 194] on input "checkbox" at bounding box center [134, 195] width 10 height 8
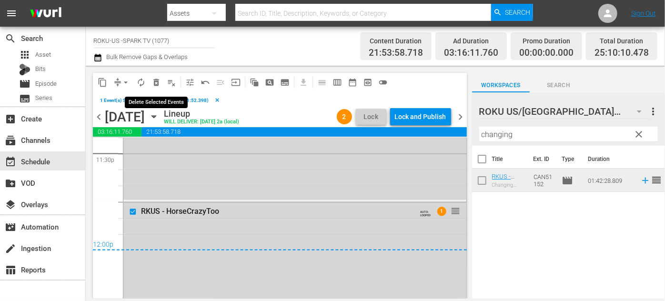
click at [157, 83] on span "delete_forever_outlined" at bounding box center [156, 83] width 10 height 10
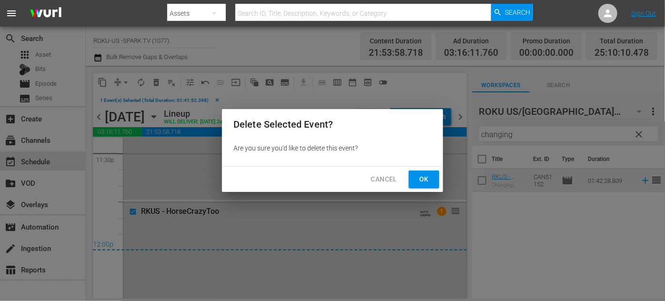
click at [425, 180] on span "Ok" at bounding box center [423, 179] width 15 height 12
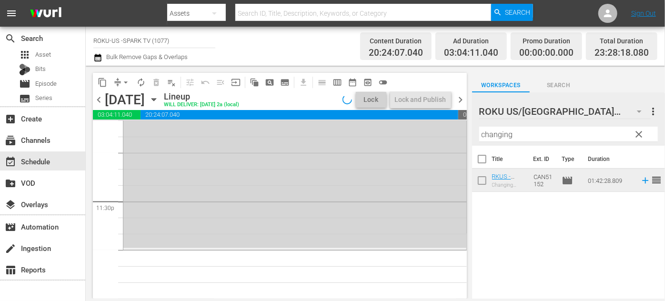
scroll to position [4484, 0]
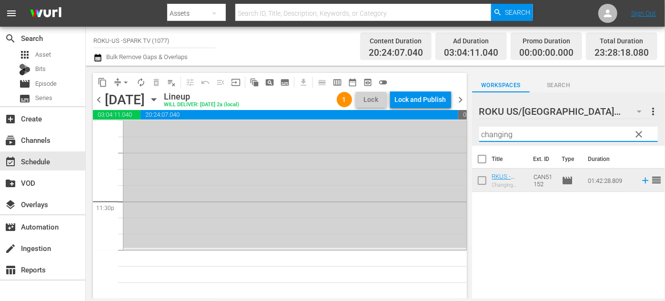
drag, startPoint x: 517, startPoint y: 134, endPoint x: 458, endPoint y: 134, distance: 59.5
click at [458, 134] on div "content_copy compress arrow_drop_down autorenew_outlined delete_forever_outline…" at bounding box center [375, 182] width 579 height 233
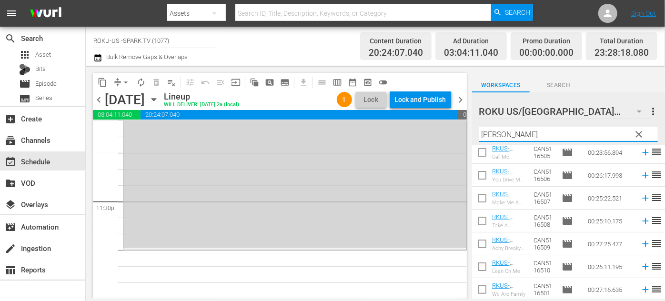
scroll to position [97, 0]
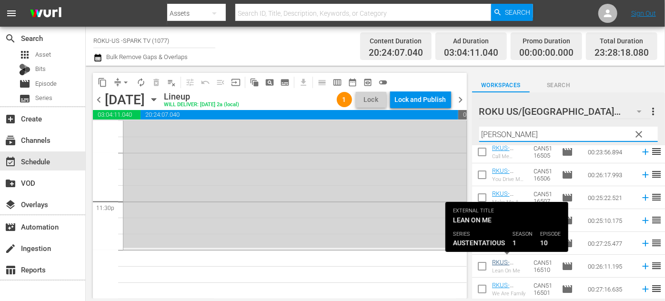
type input "Austen"
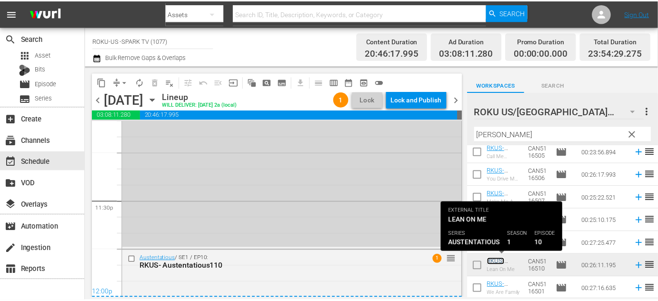
scroll to position [4521, 0]
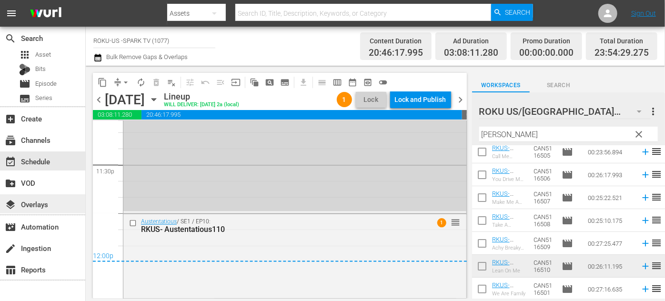
click at [60, 210] on div "layers Overlays" at bounding box center [42, 203] width 85 height 19
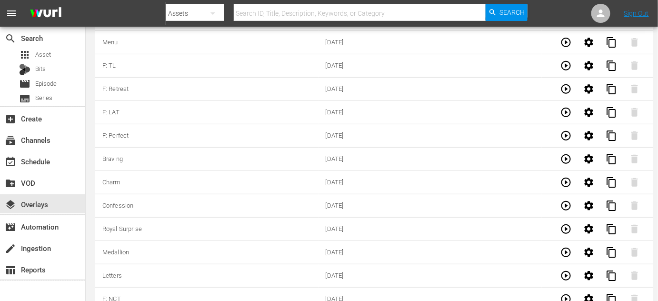
scroll to position [2663, 0]
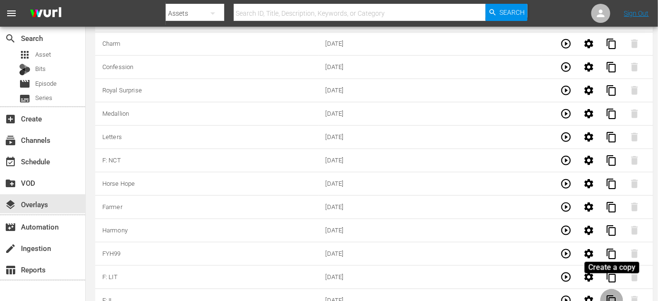
click at [609, 295] on span "content_copy" at bounding box center [611, 300] width 11 height 11
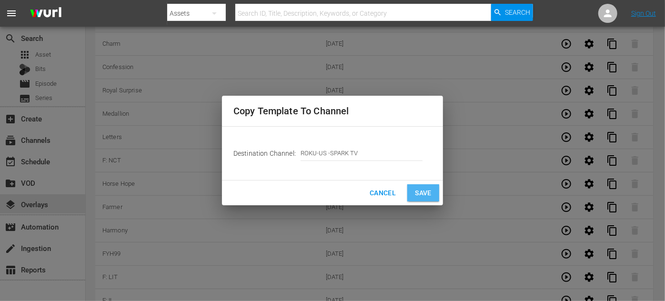
click at [417, 195] on span "Save" at bounding box center [423, 193] width 17 height 12
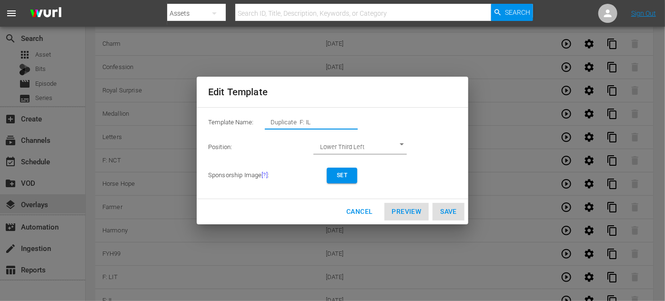
drag, startPoint x: 318, startPoint y: 123, endPoint x: 229, endPoint y: 119, distance: 89.1
click at [229, 119] on div "Template Name: Duplicate F: IL" at bounding box center [332, 124] width 248 height 19
click at [277, 123] on input "F; LAT" at bounding box center [311, 122] width 93 height 13
type input "F: LAT"
click at [343, 175] on span "Set" at bounding box center [341, 175] width 15 height 10
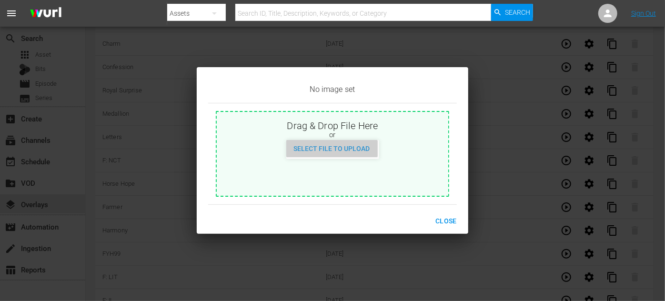
click at [354, 148] on span "Select File to Upload" at bounding box center [331, 149] width 91 height 8
type input "C:\fakepath\LoveAcrossTime_EN-FEATURE-Saturday.jpg"
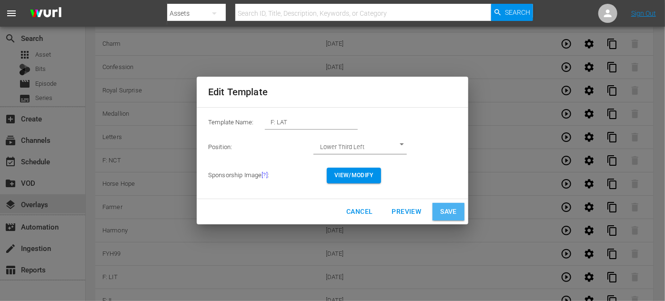
click at [456, 213] on span "Save" at bounding box center [448, 212] width 17 height 12
type input "Duplicate F: IL"
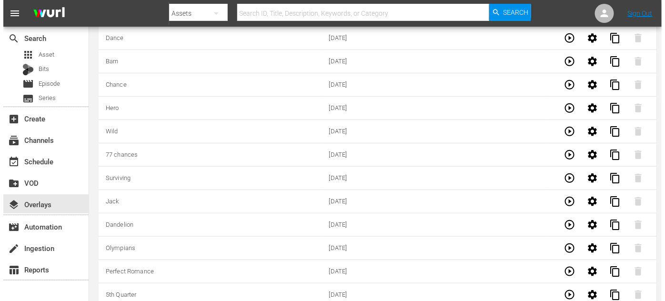
scroll to position [0, 0]
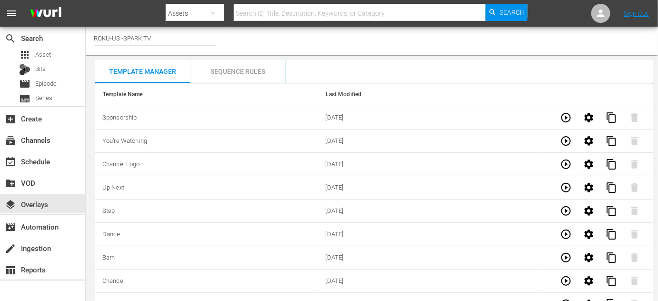
click at [239, 72] on div "Sequence Rules" at bounding box center [237, 71] width 95 height 23
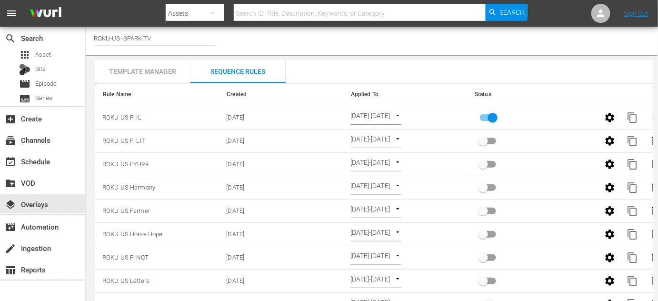
click at [631, 118] on span "content_copy" at bounding box center [632, 117] width 11 height 11
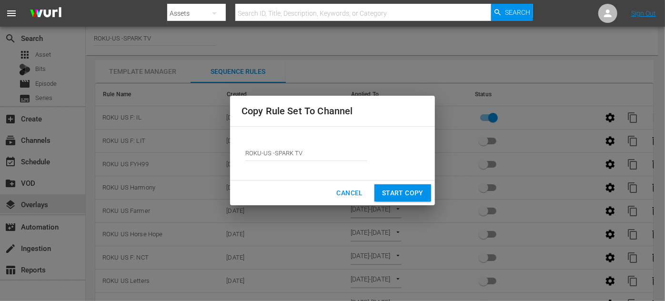
click at [409, 196] on span "Start Copy" at bounding box center [402, 193] width 41 height 12
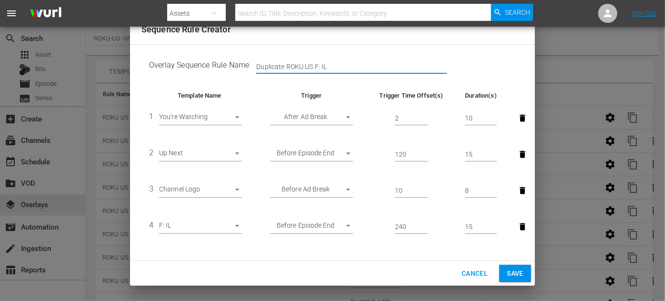
drag, startPoint x: 286, startPoint y: 68, endPoint x: 234, endPoint y: 70, distance: 52.4
click at [234, 70] on td "Overlay Sequence Rule Name Duplicate ROKU US F: IL" at bounding box center [332, 67] width 382 height 30
click at [299, 61] on input "ROKU US F: IL" at bounding box center [351, 67] width 190 height 14
type input "ROKU US F: LAT"
click at [242, 226] on td "4 F: IL 30390" at bounding box center [199, 227] width 116 height 36
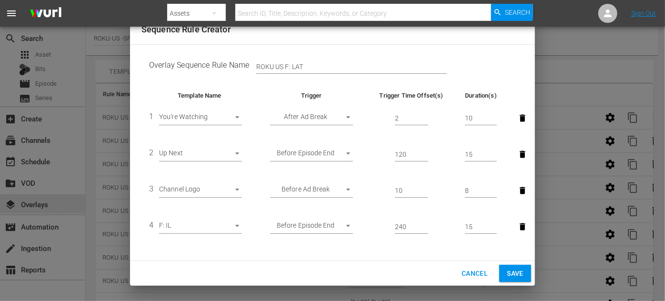
click at [239, 226] on body "menu Search By Assets Search ID, Title, Description, Keywords, or Category Sear…" at bounding box center [332, 150] width 665 height 301
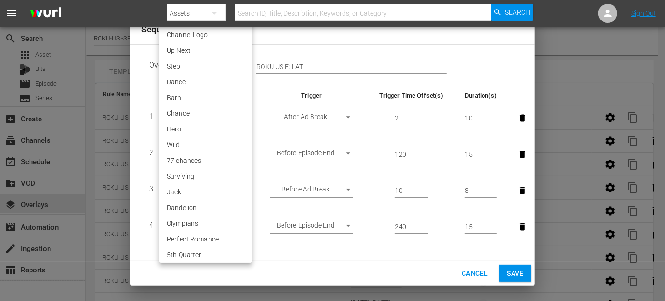
scroll to position [1653, 0]
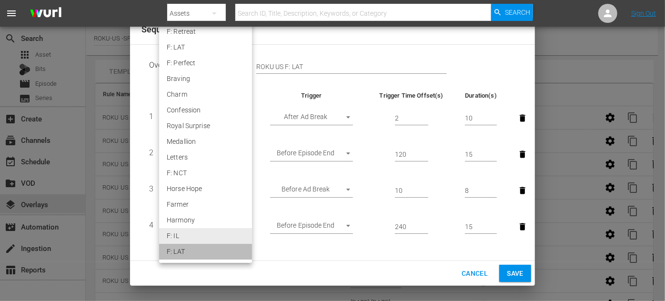
click at [211, 249] on li "F: LAT" at bounding box center [205, 252] width 93 height 16
type input "30406"
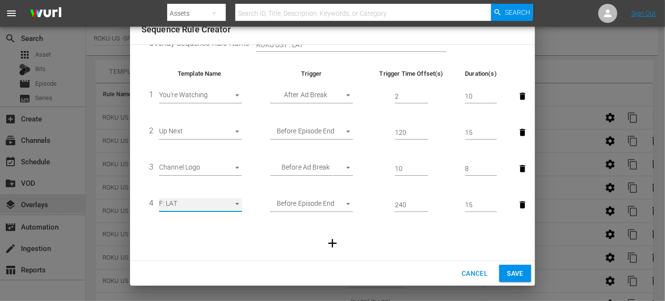
scroll to position [33, 0]
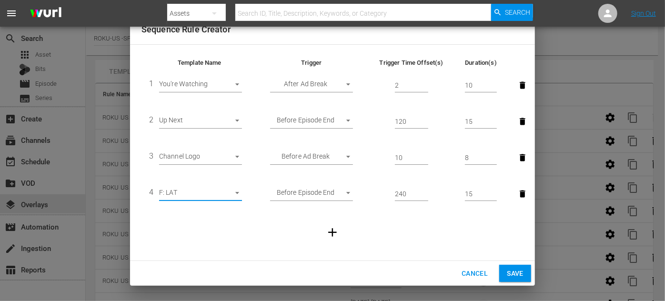
click at [512, 274] on span "Save" at bounding box center [515, 274] width 17 height 12
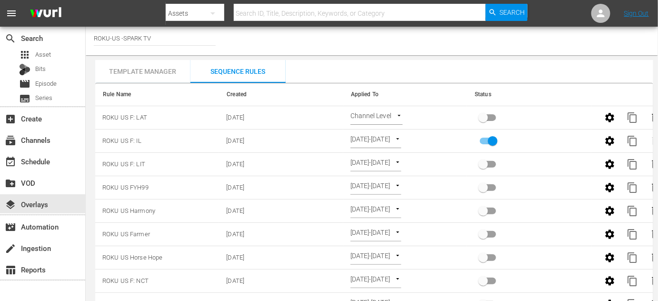
click at [397, 114] on body "menu Search By Assets Search ID, Title, Description, Keywords, or Category Sear…" at bounding box center [329, 150] width 658 height 301
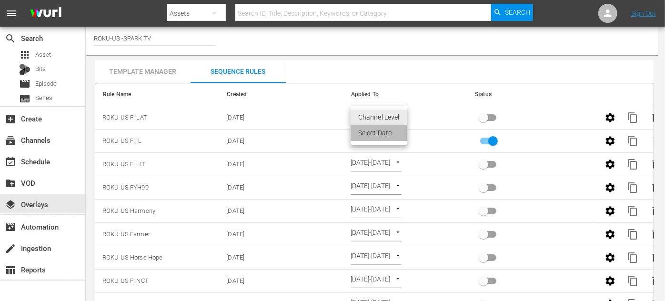
click at [387, 134] on li "Select Date" at bounding box center [378, 133] width 57 height 16
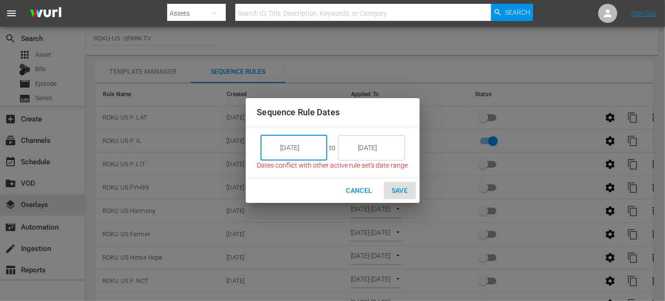
click at [319, 144] on input "8/19/25" at bounding box center [300, 148] width 53 height 26
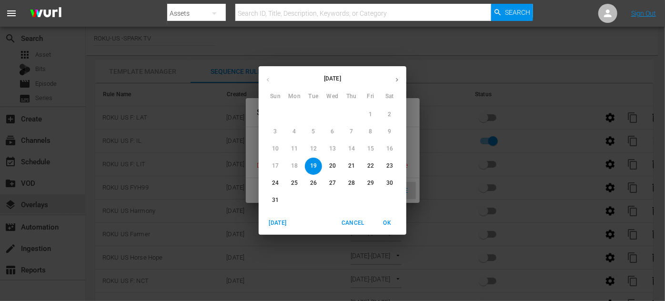
click at [278, 181] on p "24" at bounding box center [275, 183] width 7 height 8
type input "8/24/25"
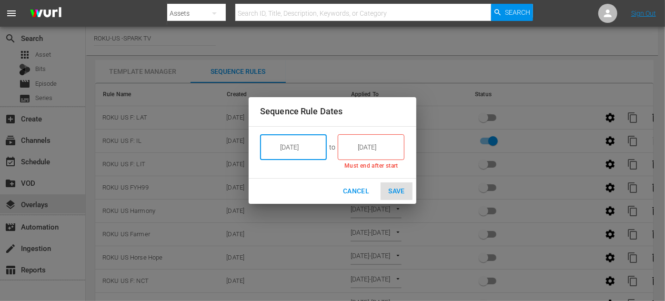
click at [392, 144] on input "8/19/25" at bounding box center [377, 147] width 53 height 26
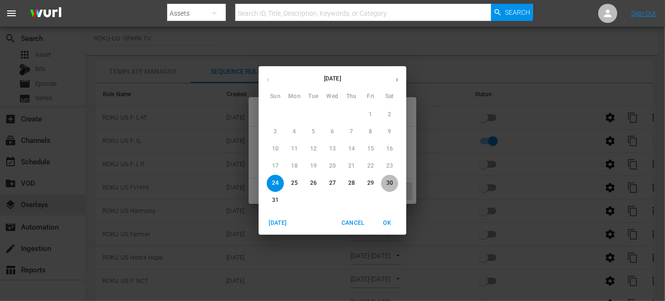
click at [392, 179] on button "30" at bounding box center [389, 183] width 17 height 17
type input "8/30/25"
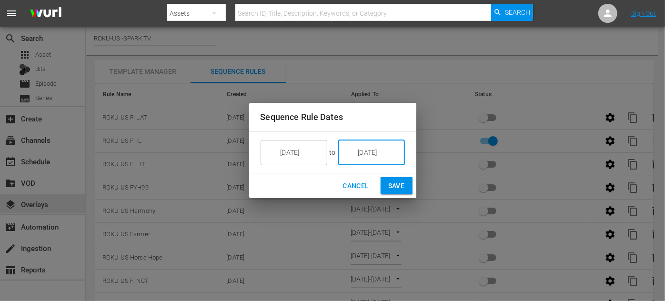
click at [396, 186] on span "Save" at bounding box center [396, 186] width 17 height 12
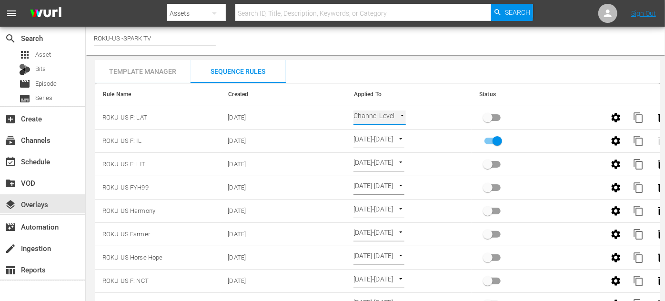
type input "SELECT_DATE"
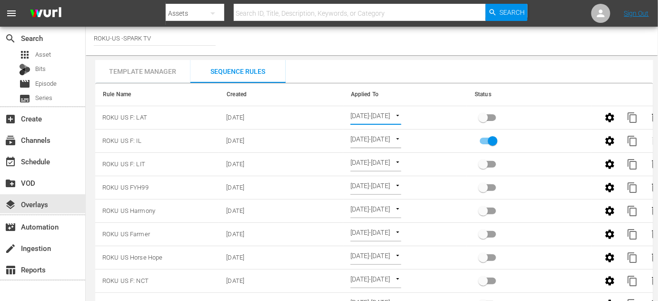
click at [487, 119] on input "primary checkbox" at bounding box center [483, 119] width 54 height 18
checkbox input "true"
click at [29, 158] on div "event_available Schedule" at bounding box center [26, 160] width 53 height 9
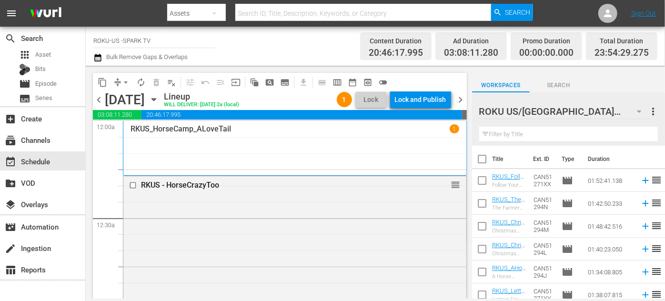
click at [420, 101] on div "Lock and Publish" at bounding box center [420, 99] width 51 height 17
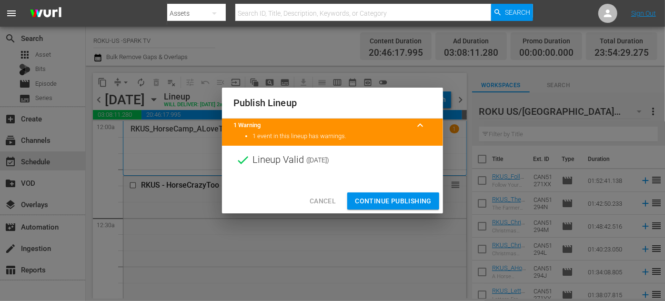
click at [381, 196] on span "Continue Publishing" at bounding box center [393, 201] width 77 height 12
